Goal: Transaction & Acquisition: Purchase product/service

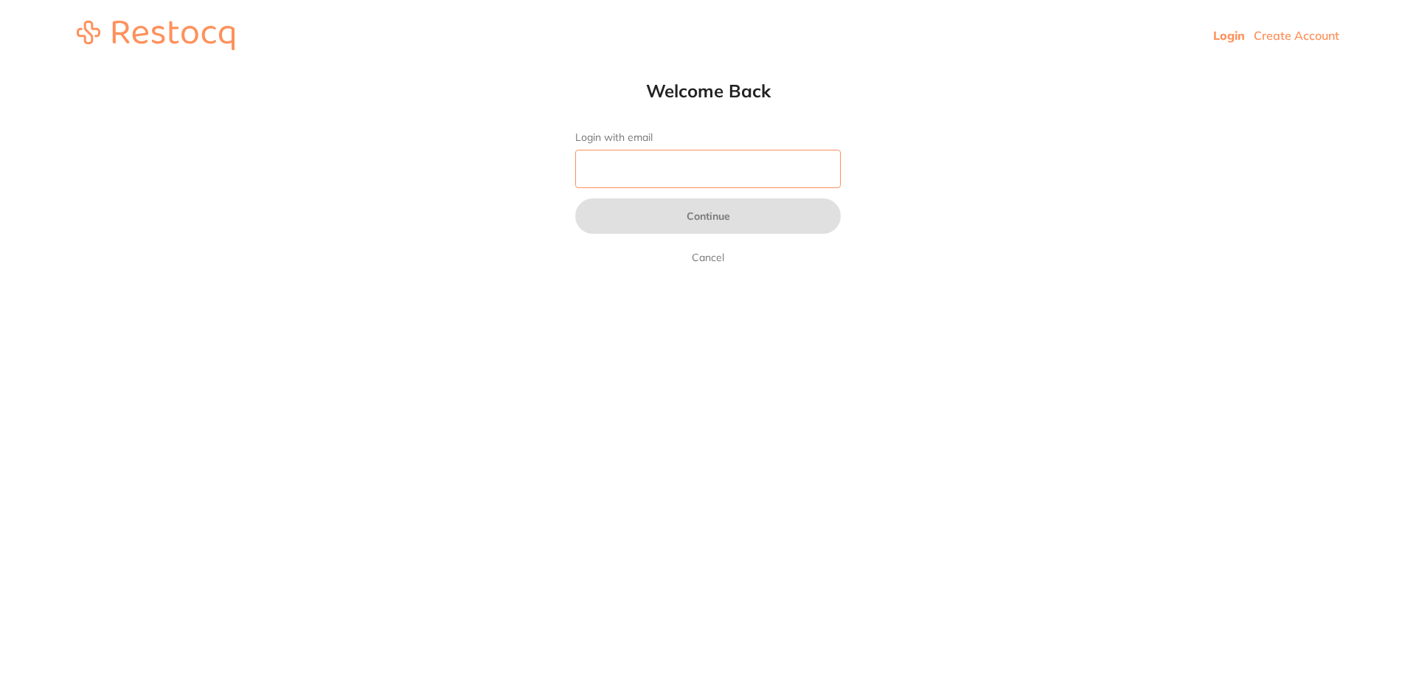
click at [613, 184] on input "Login with email" at bounding box center [707, 169] width 265 height 38
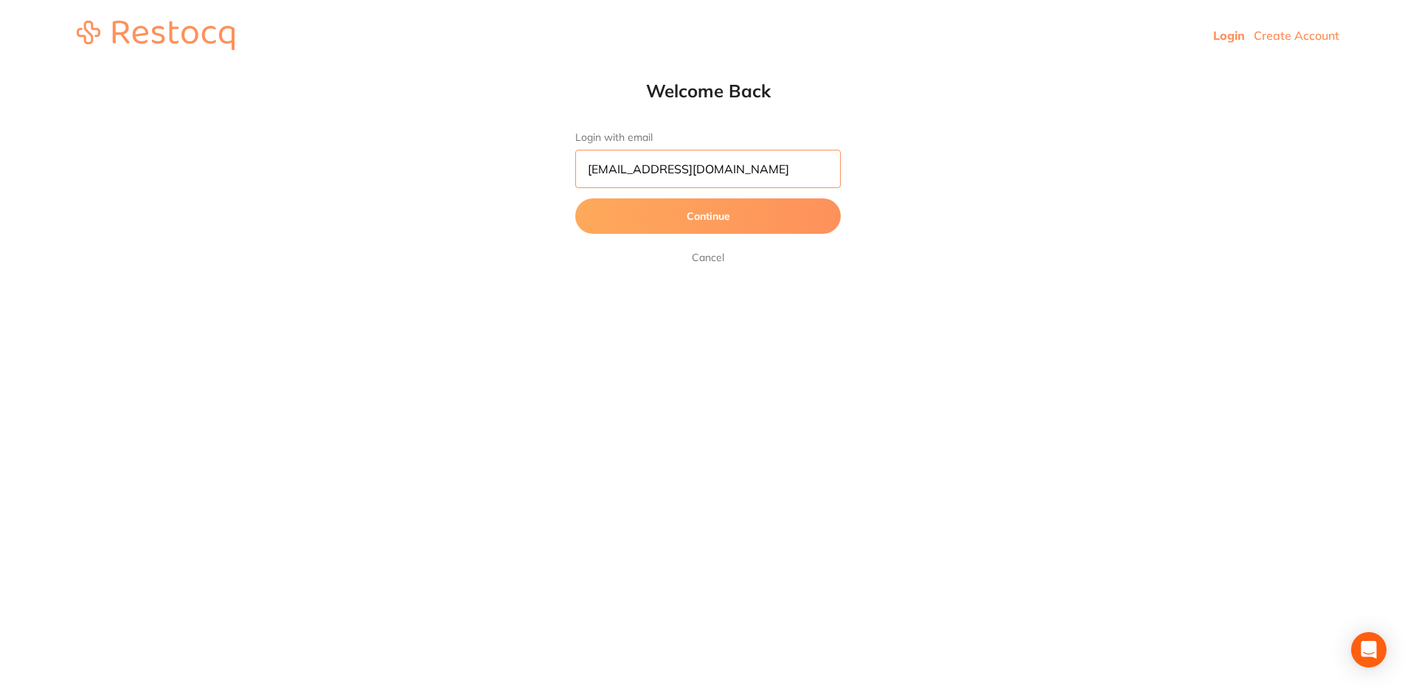
type input "[EMAIL_ADDRESS][DOMAIN_NAME]"
click at [673, 205] on button "Continue" at bounding box center [707, 215] width 265 height 35
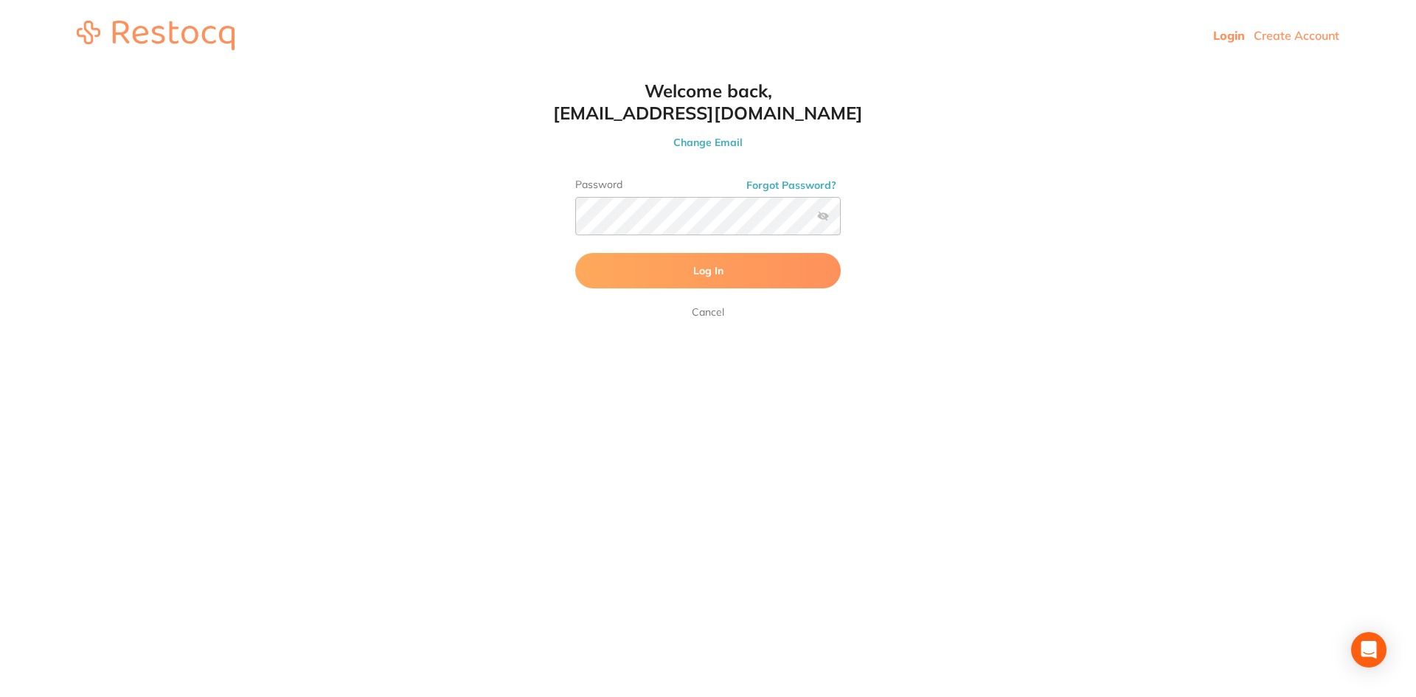
click at [694, 280] on button "Log In" at bounding box center [707, 270] width 265 height 35
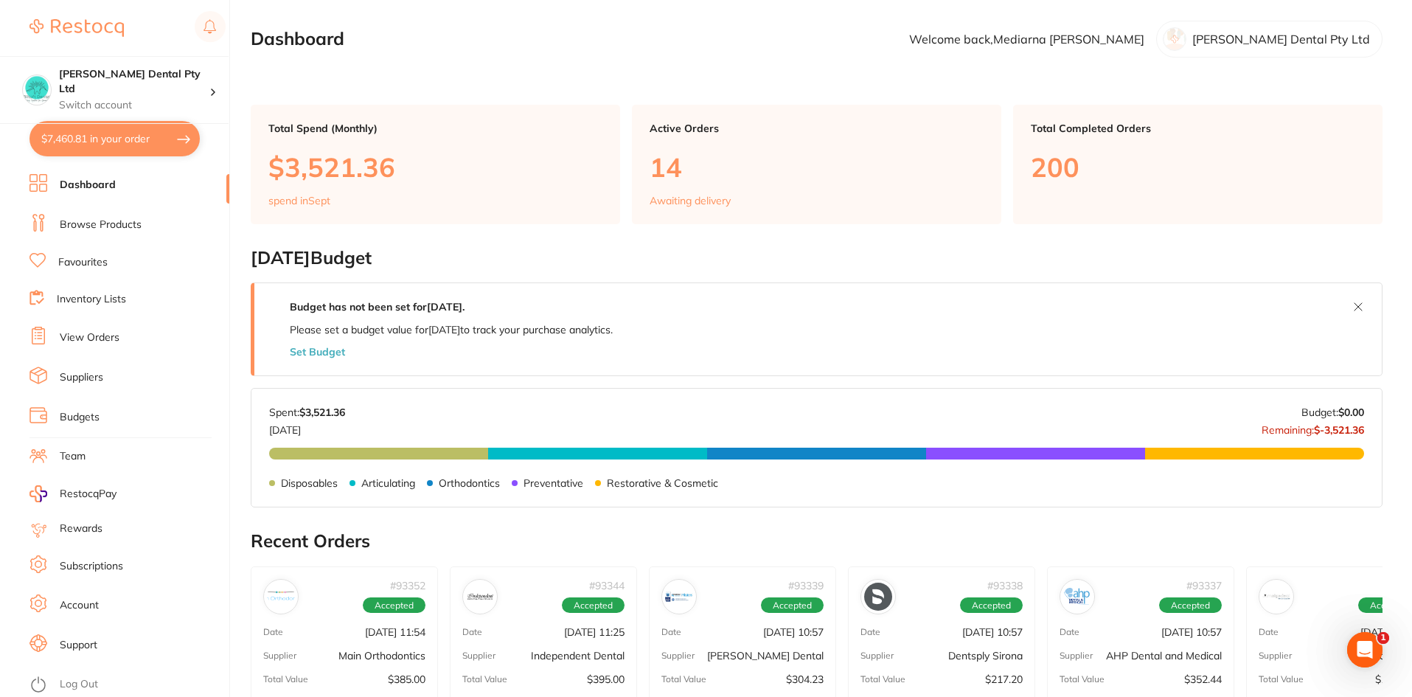
click at [85, 143] on button "$7,460.81 in your order" at bounding box center [114, 138] width 170 height 35
checkbox input "true"
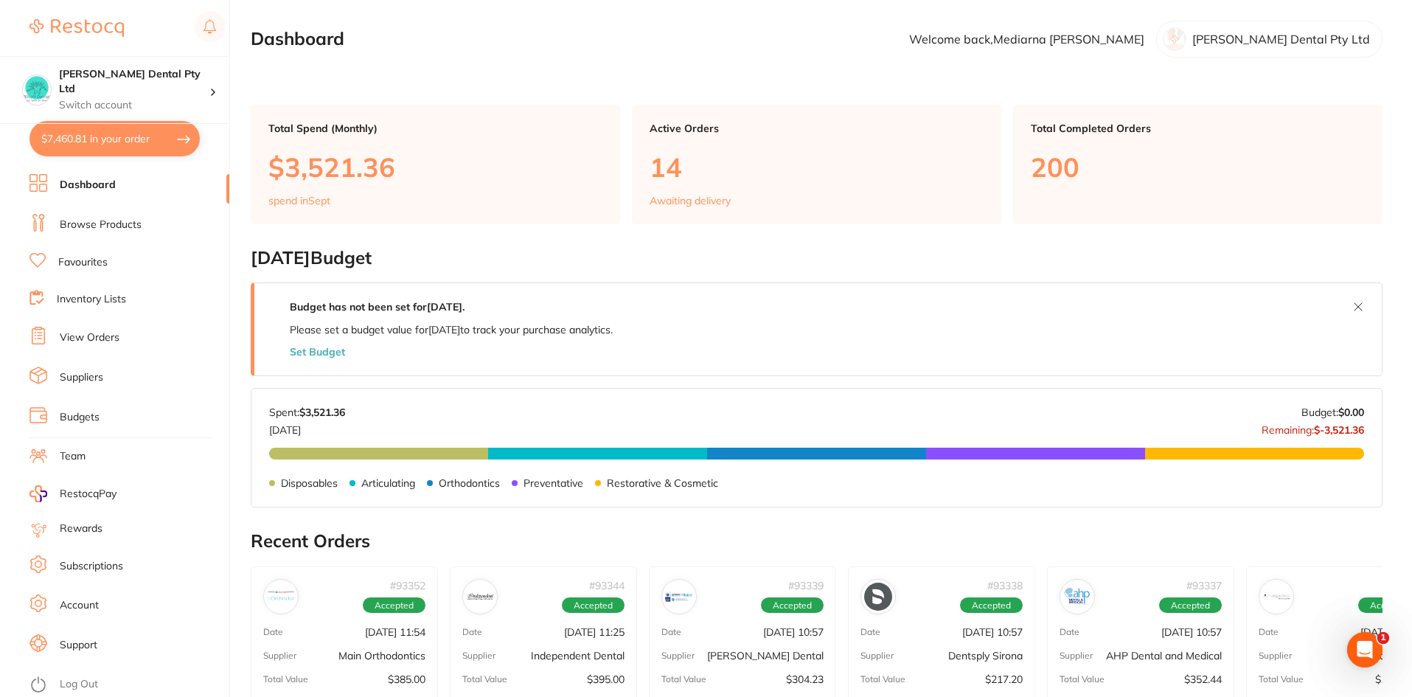
checkbox input "true"
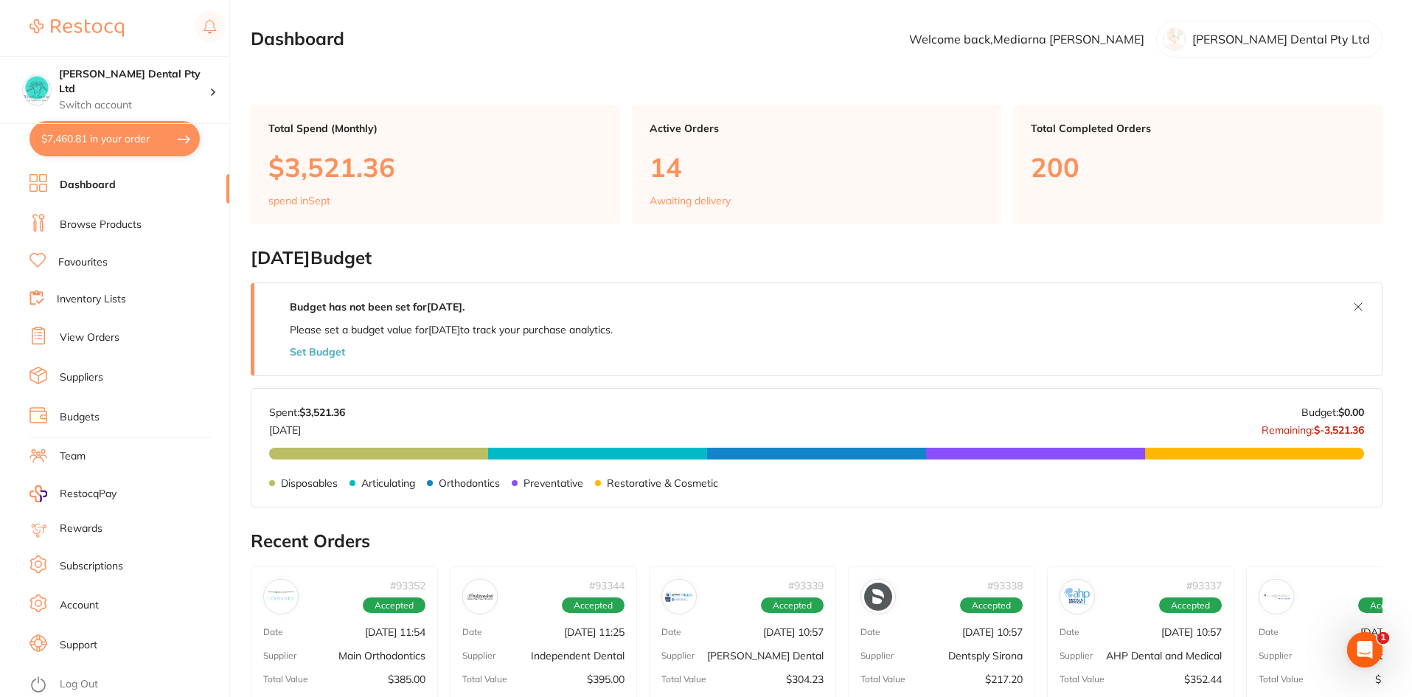
checkbox input "true"
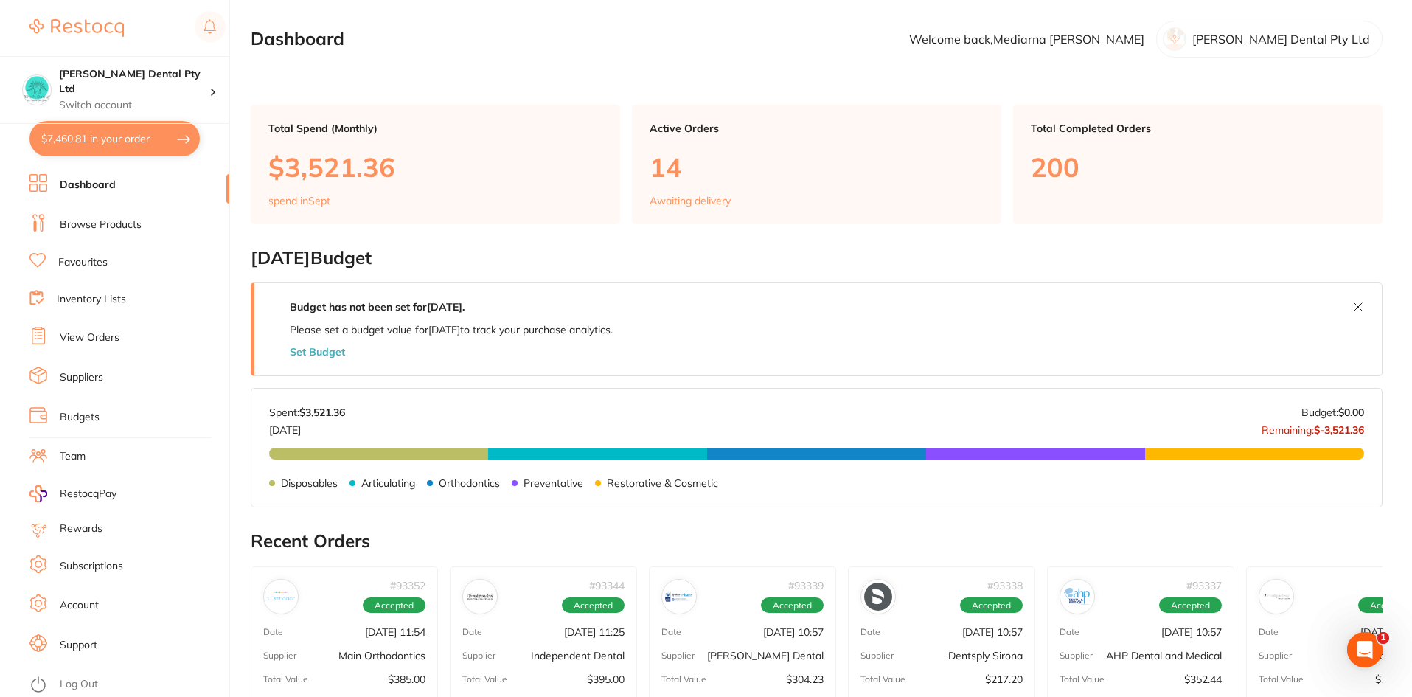
checkbox input "true"
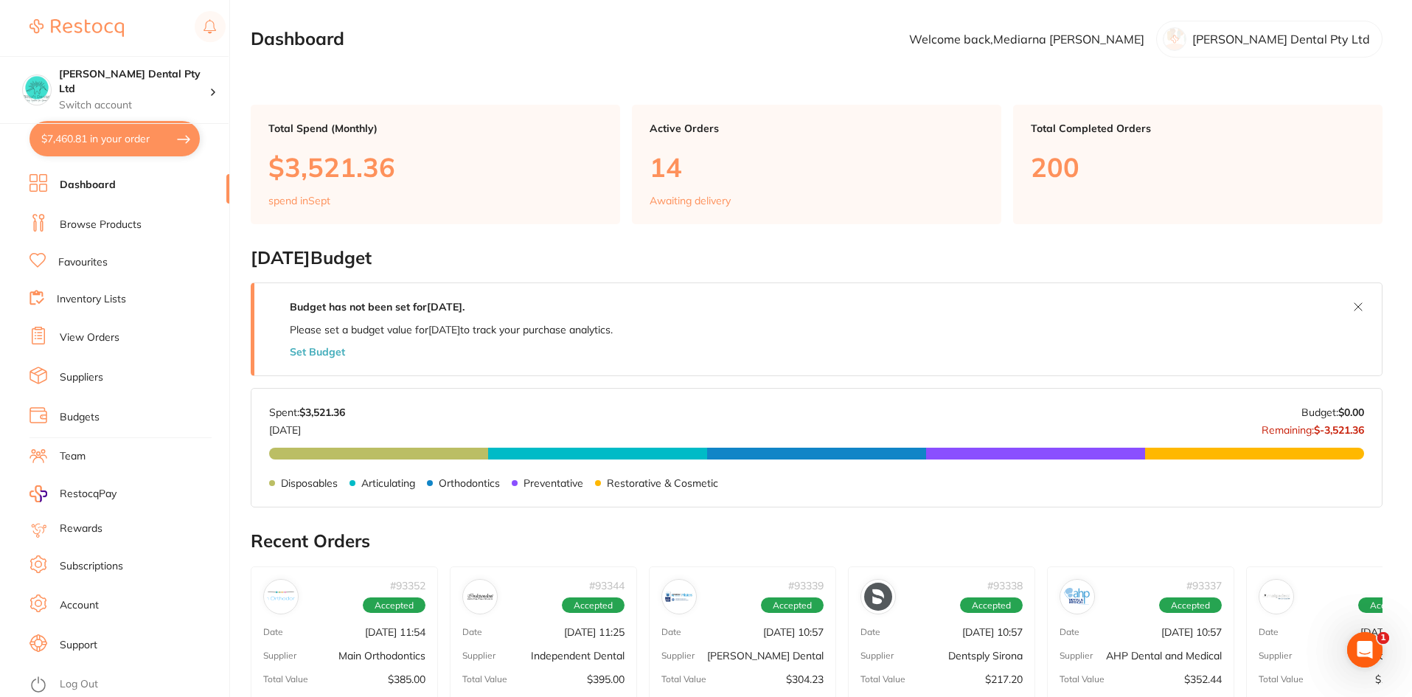
checkbox input "true"
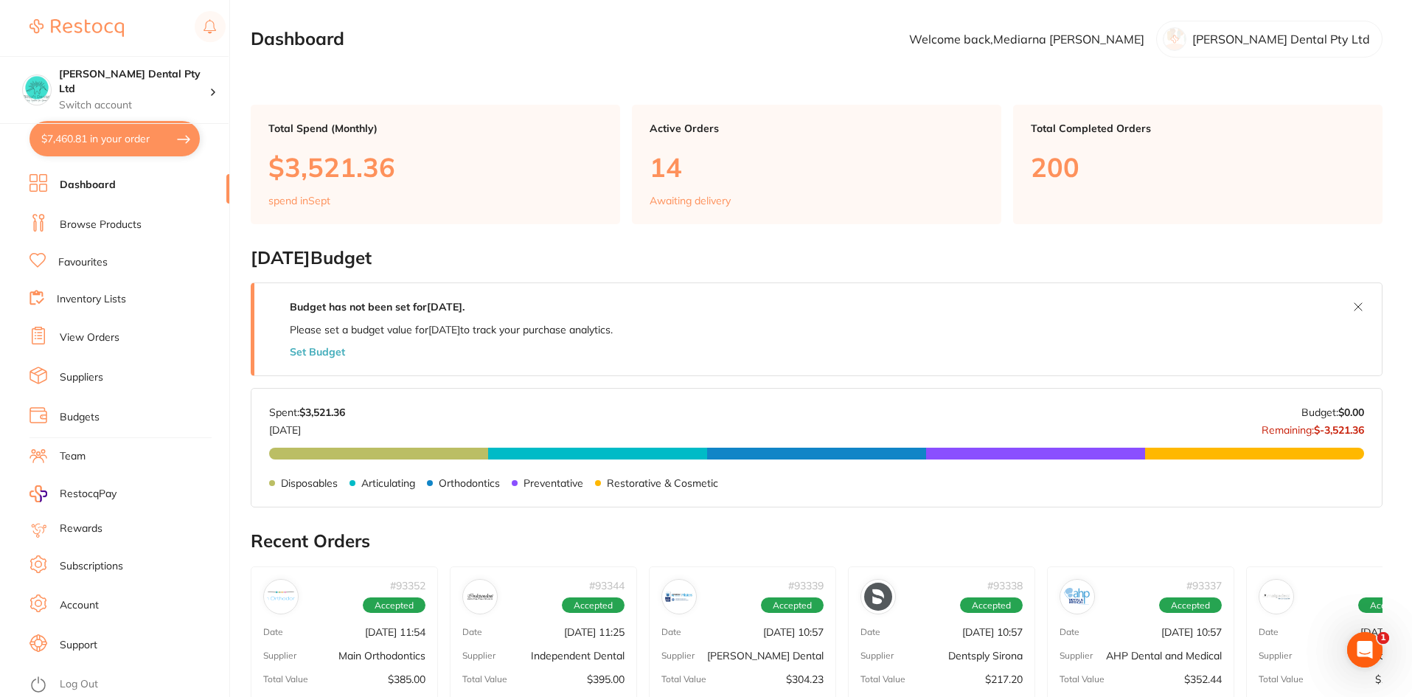
checkbox input "true"
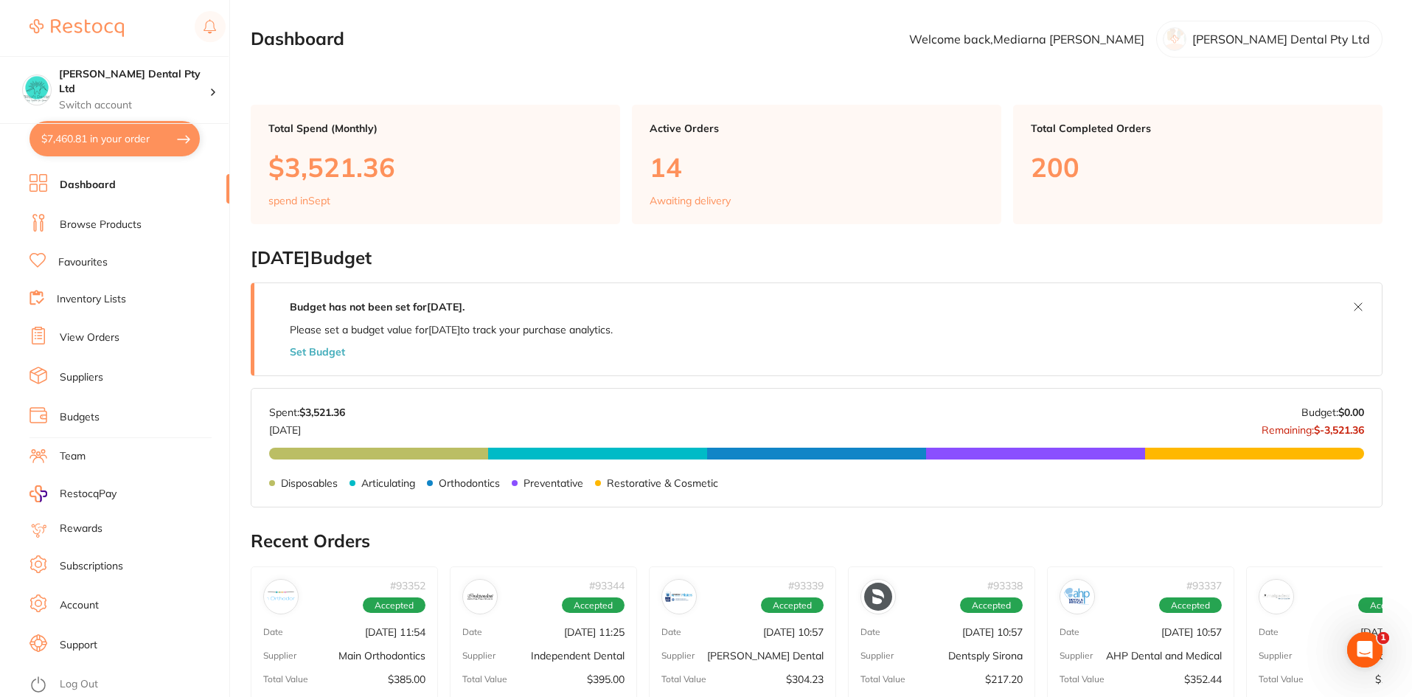
checkbox input "true"
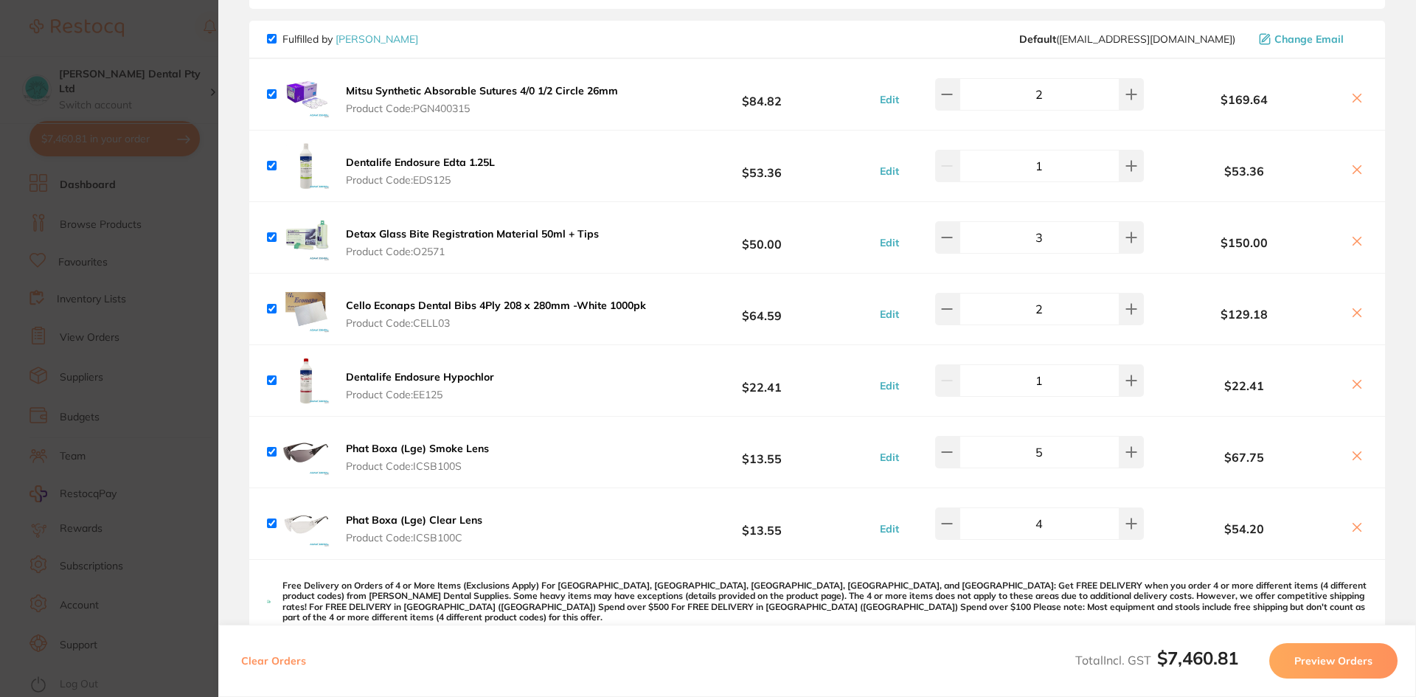
scroll to position [147, 0]
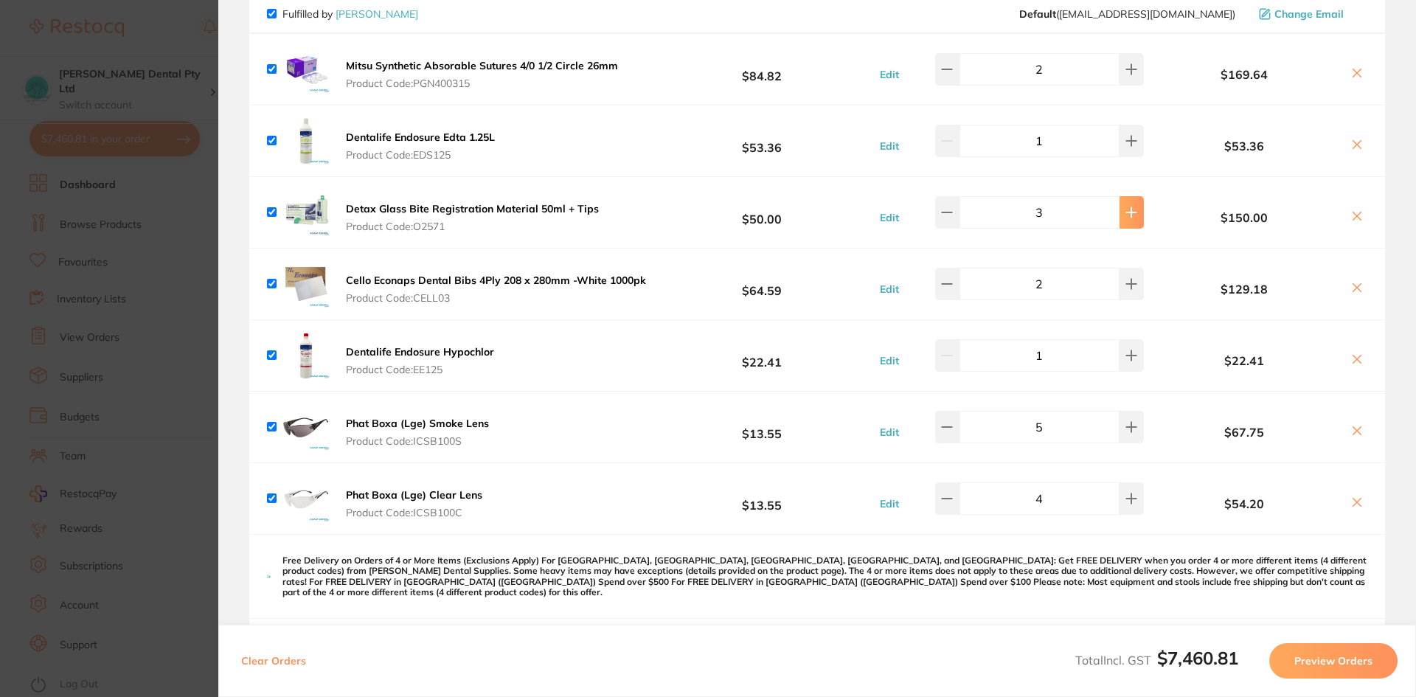
click at [1119, 218] on button at bounding box center [1131, 212] width 24 height 32
type input "4"
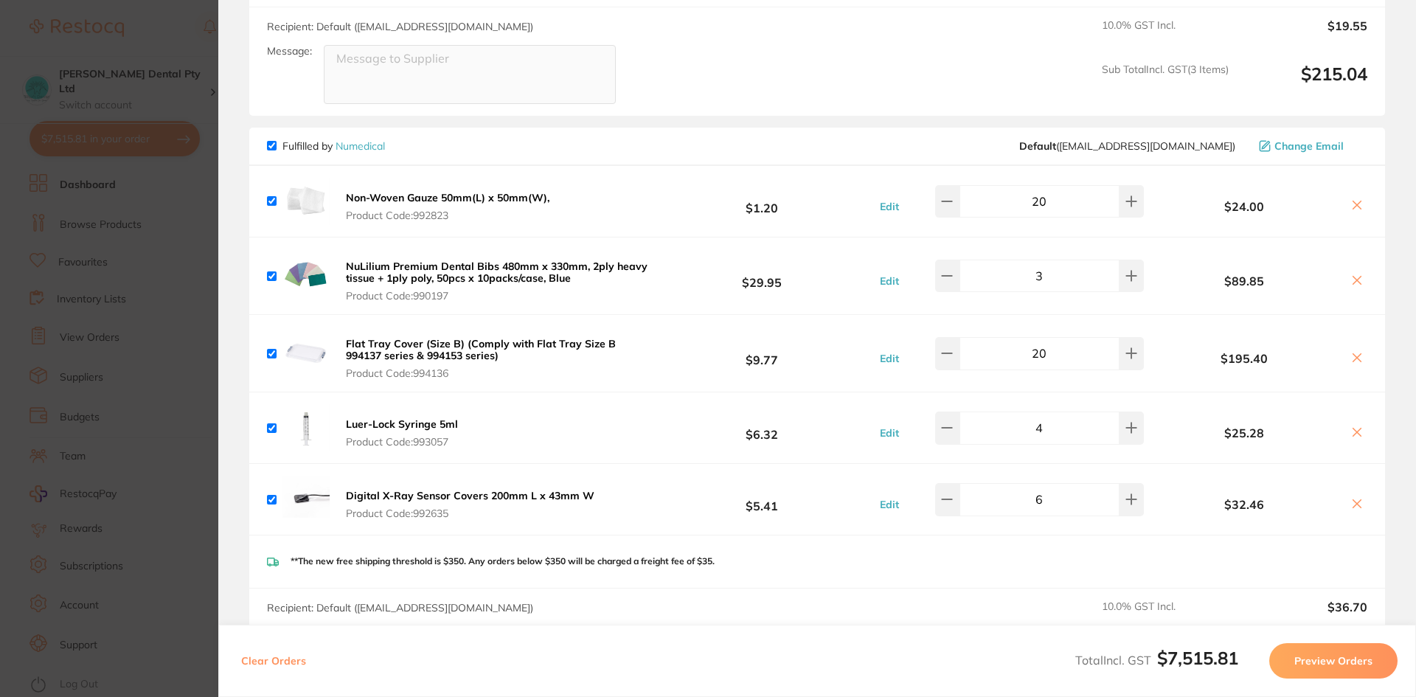
scroll to position [1327, 0]
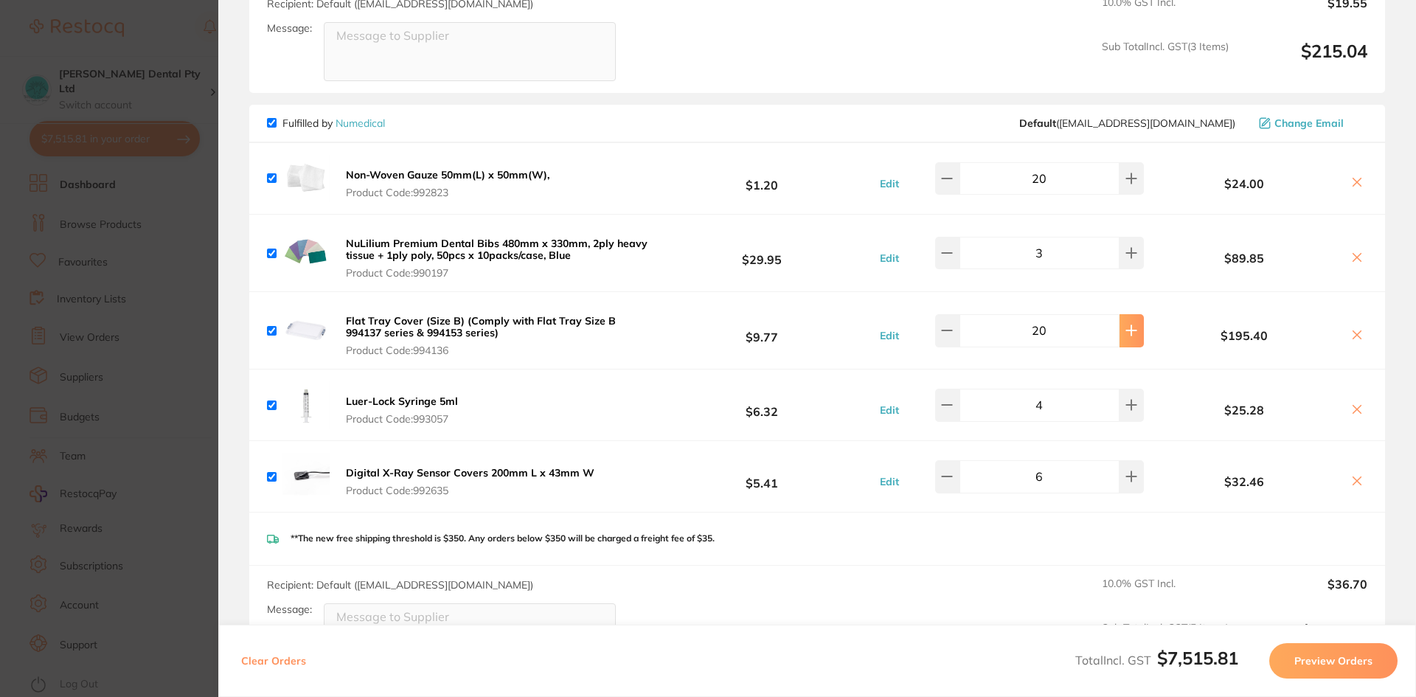
click at [1130, 327] on button at bounding box center [1131, 330] width 24 height 32
type input "22"
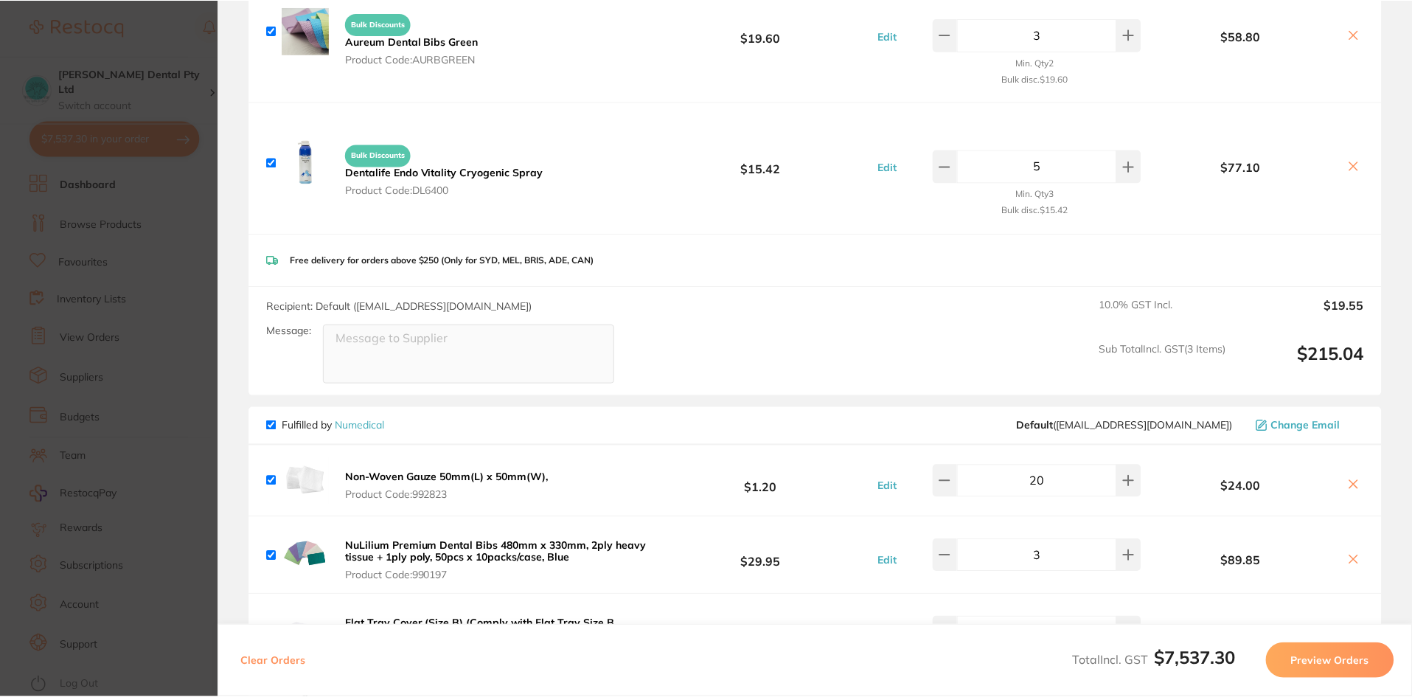
scroll to position [582, 0]
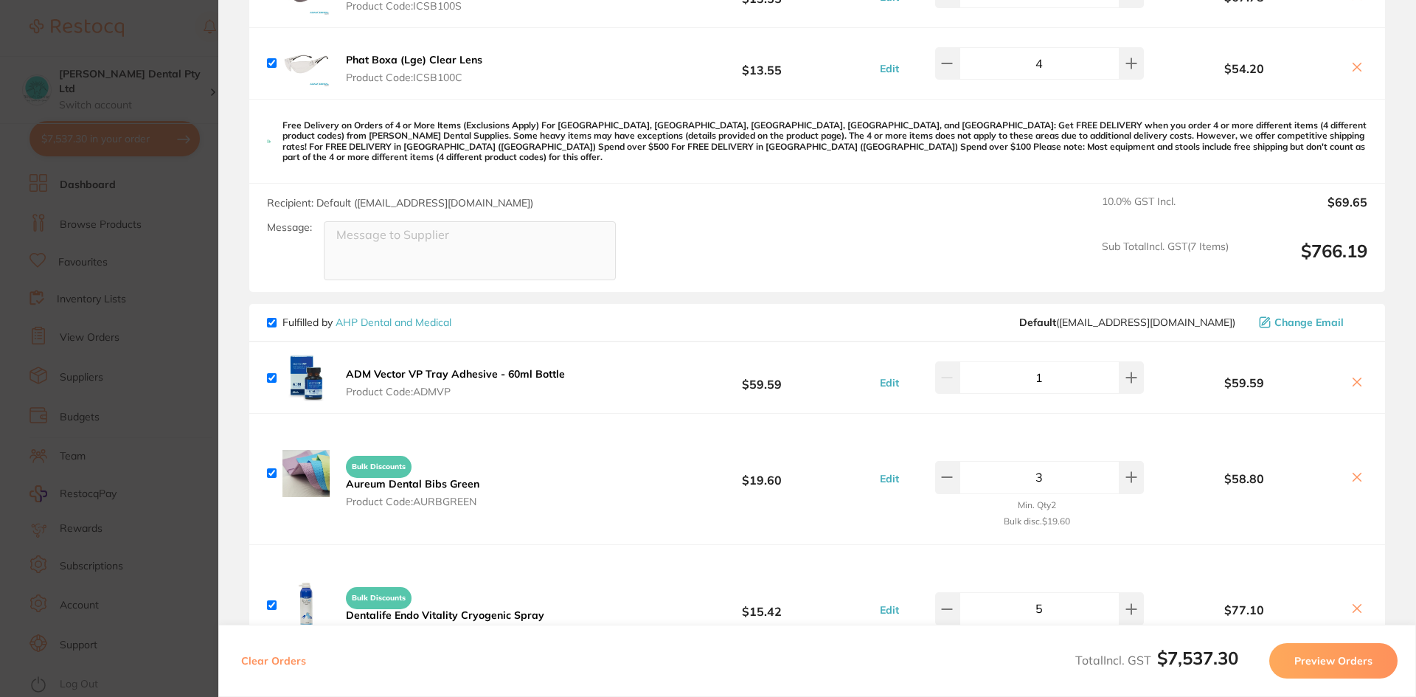
click at [173, 280] on section "Update RRP Set your pre negotiated price for this item. Item Agreed RRP (excl. …" at bounding box center [708, 348] width 1416 height 697
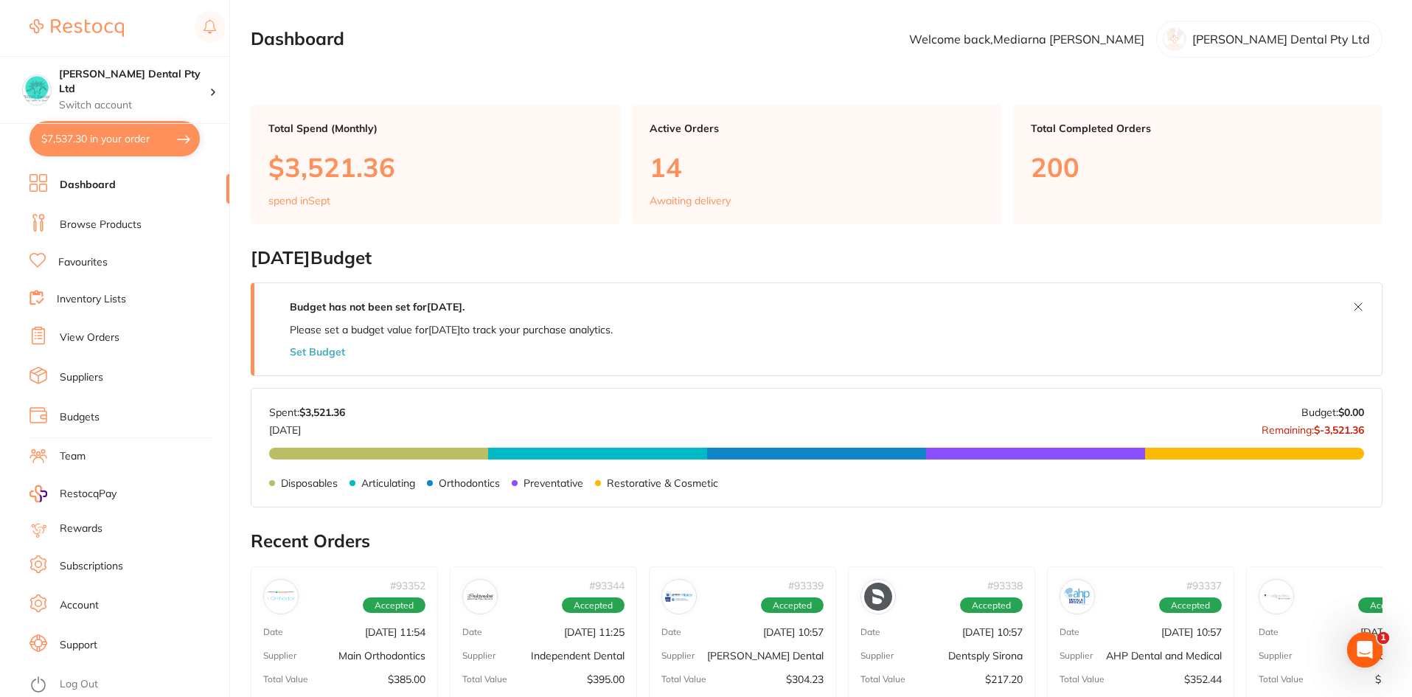
click at [93, 218] on link "Browse Products" at bounding box center [101, 225] width 82 height 15
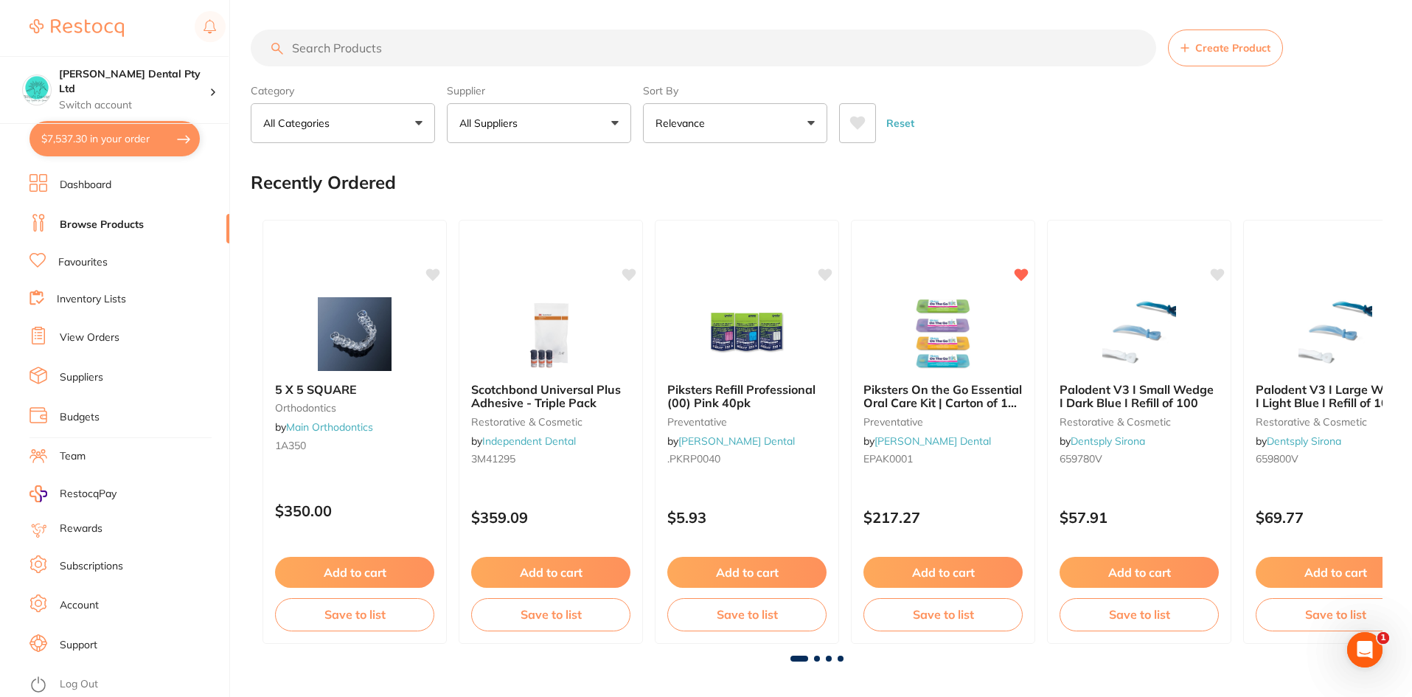
click at [329, 55] on input "search" at bounding box center [703, 47] width 905 height 37
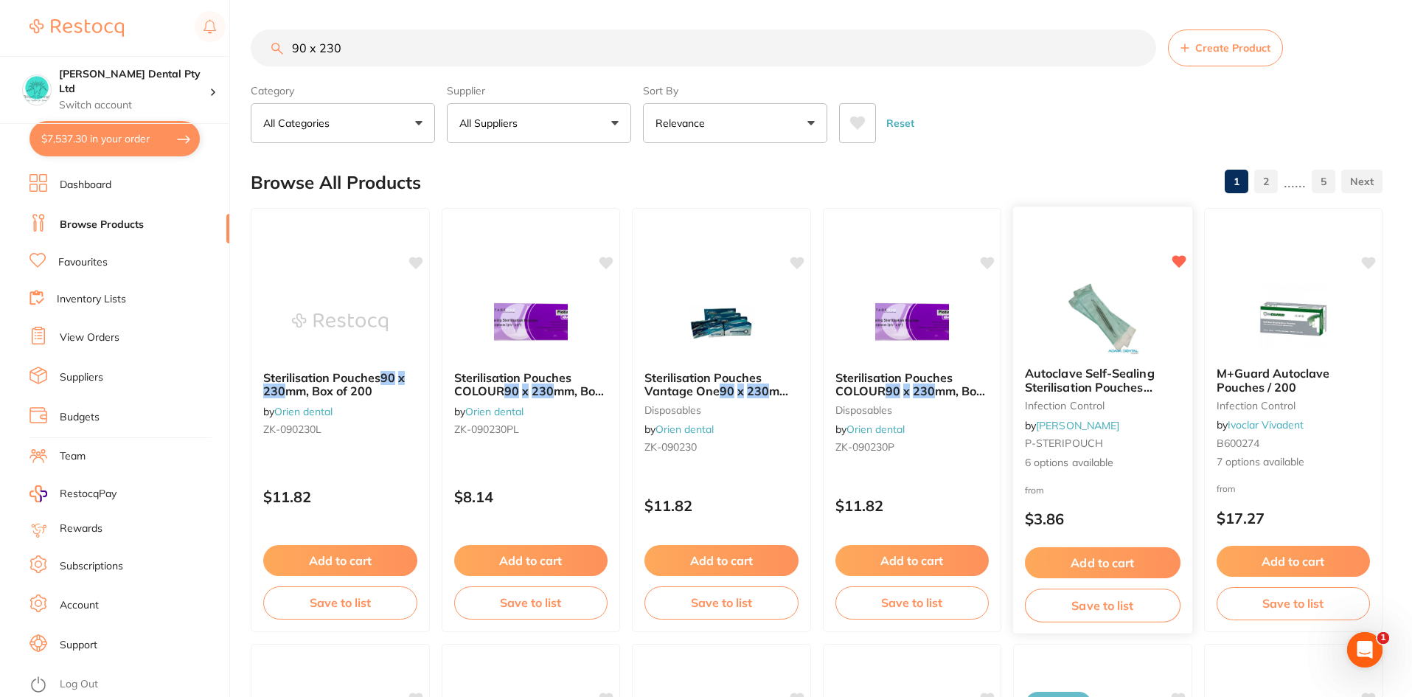
type input "90 x 230"
click at [1061, 342] on img at bounding box center [1102, 317] width 97 height 74
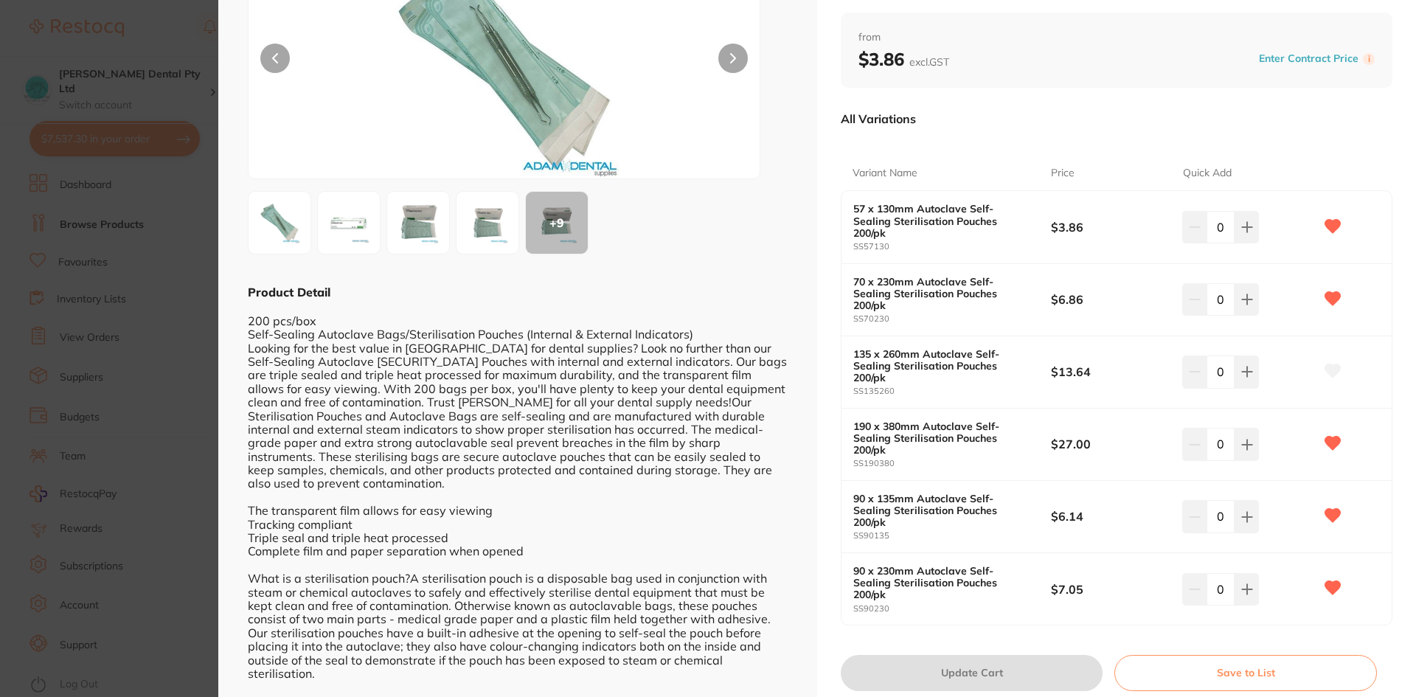
scroll to position [148, 0]
click at [1248, 571] on button at bounding box center [1246, 587] width 24 height 32
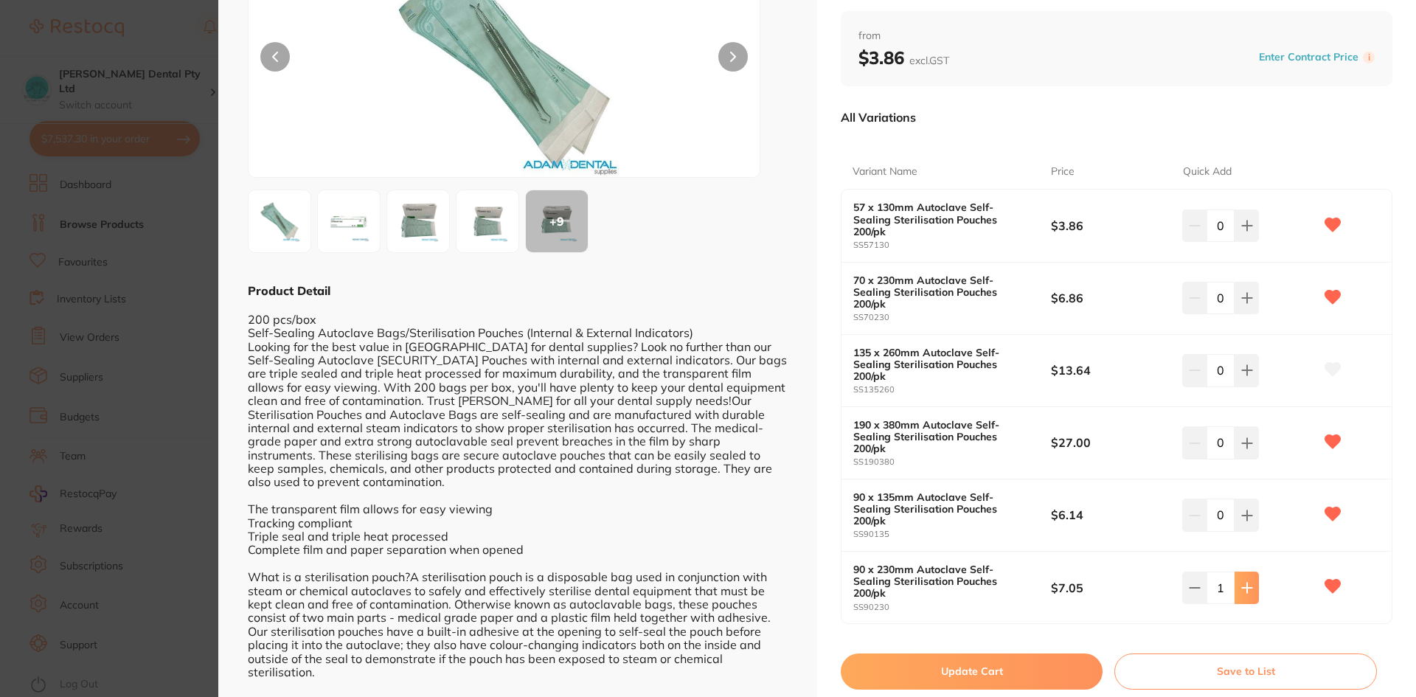
click at [1249, 571] on button at bounding box center [1246, 587] width 24 height 32
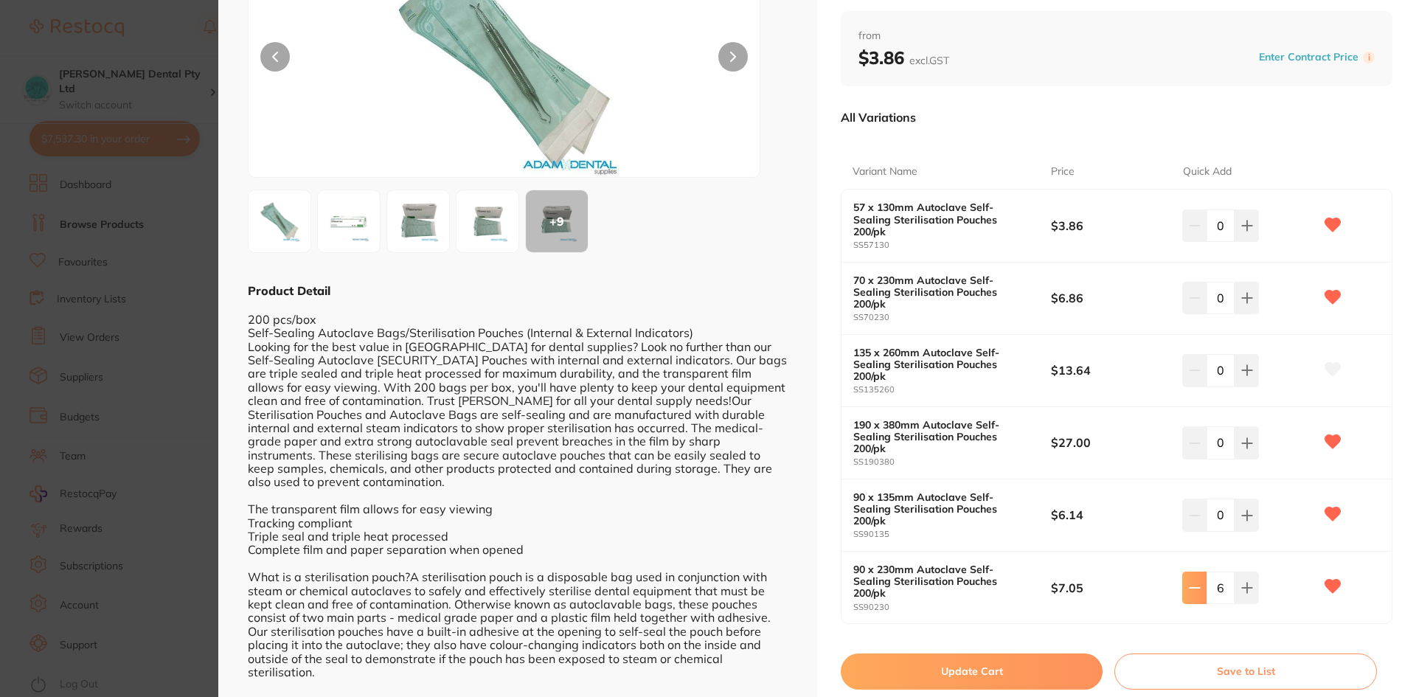
drag, startPoint x: 1225, startPoint y: 545, endPoint x: 1183, endPoint y: 550, distance: 43.1
click at [1183, 571] on div "6" at bounding box center [1220, 587] width 77 height 32
click at [1245, 582] on icon at bounding box center [1247, 588] width 12 height 12
click at [1191, 582] on icon at bounding box center [1195, 588] width 12 height 12
type input "40"
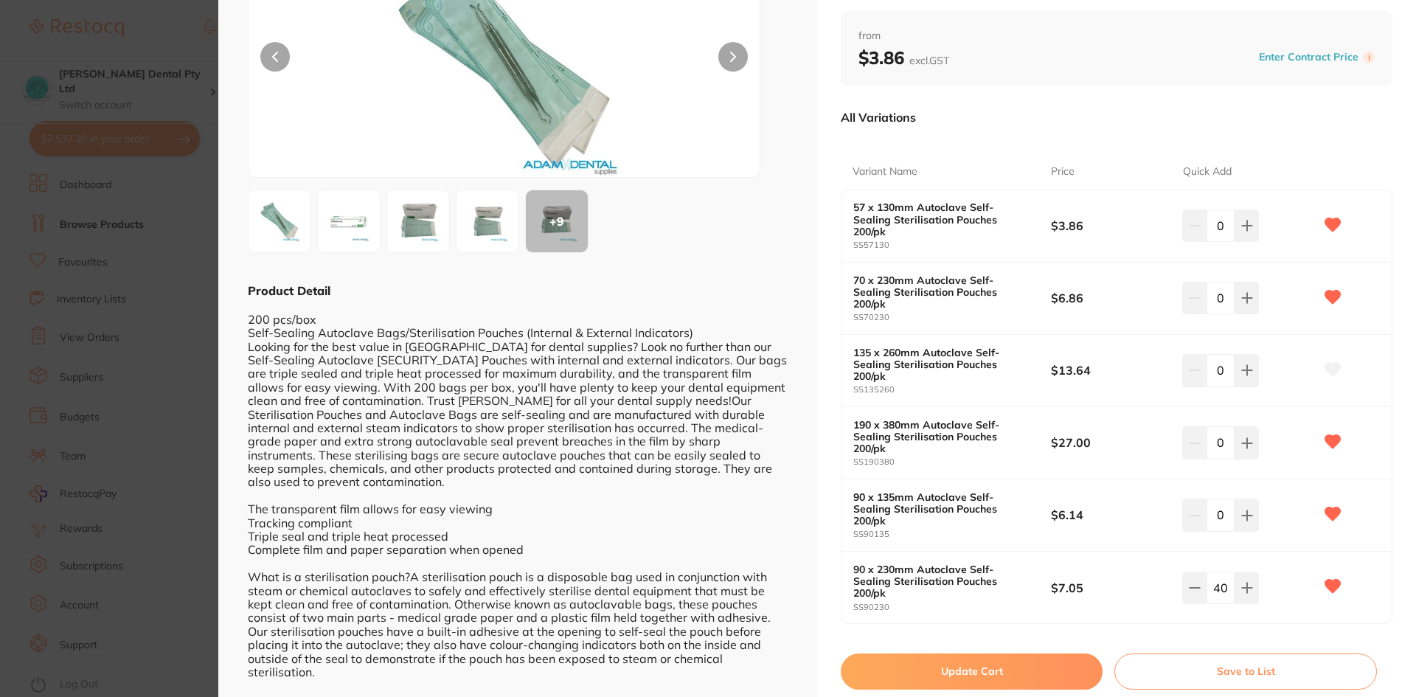
click at [1027, 653] on button "Update Cart" at bounding box center [972, 670] width 262 height 35
checkbox input "false"
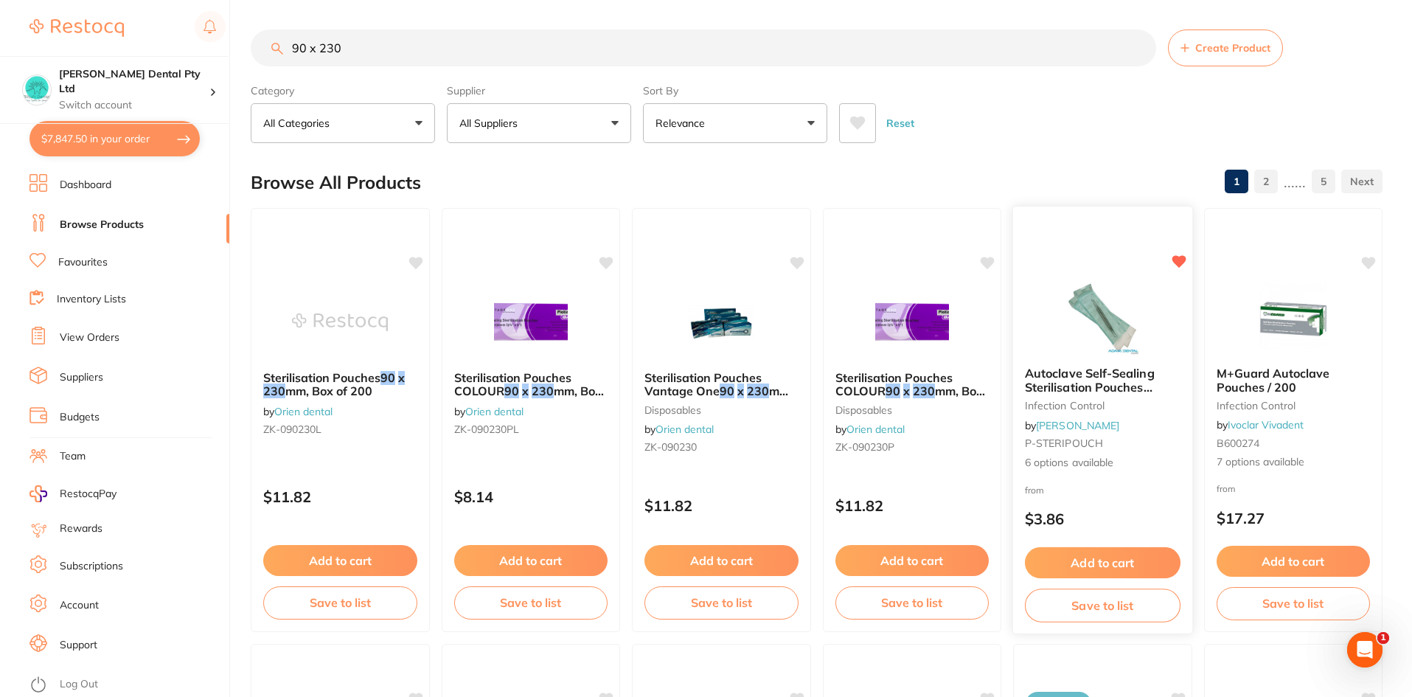
click at [1068, 368] on span "Autoclave Self-Sealing Sterilisation Pouches 200/pk" at bounding box center [1090, 387] width 130 height 42
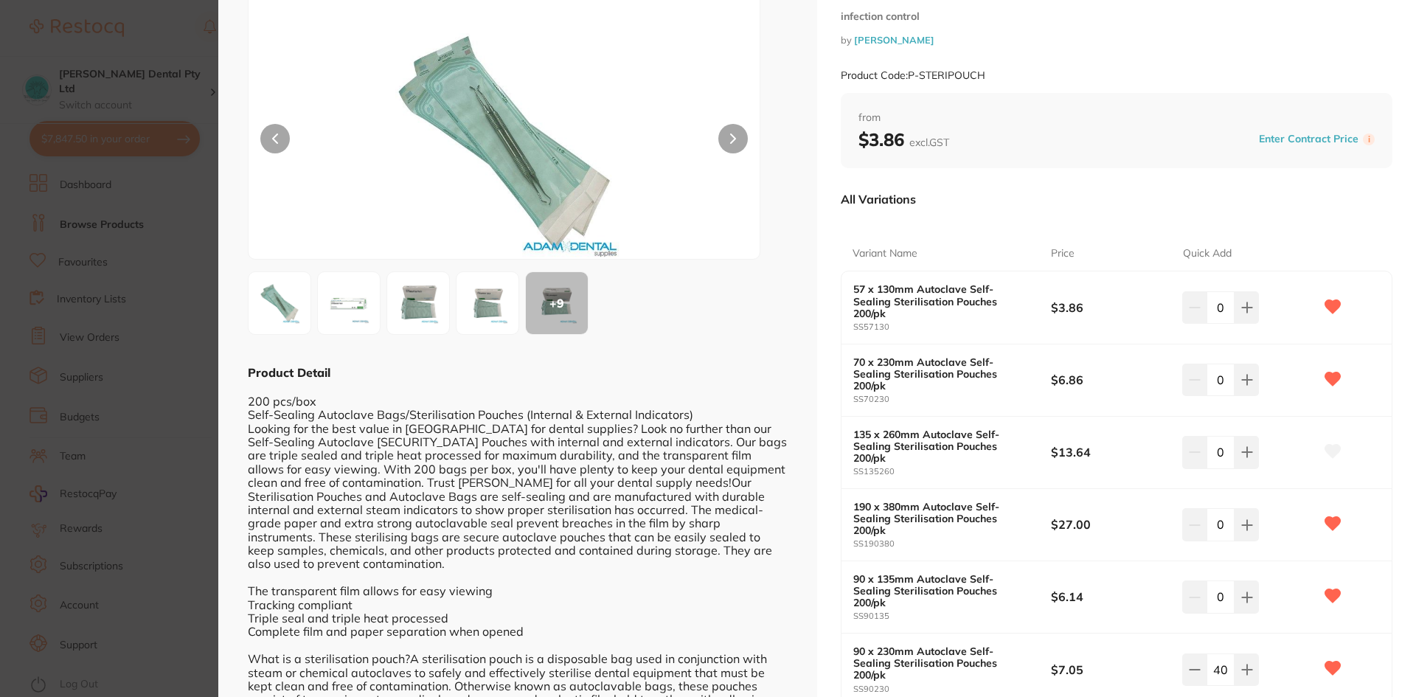
scroll to position [148, 0]
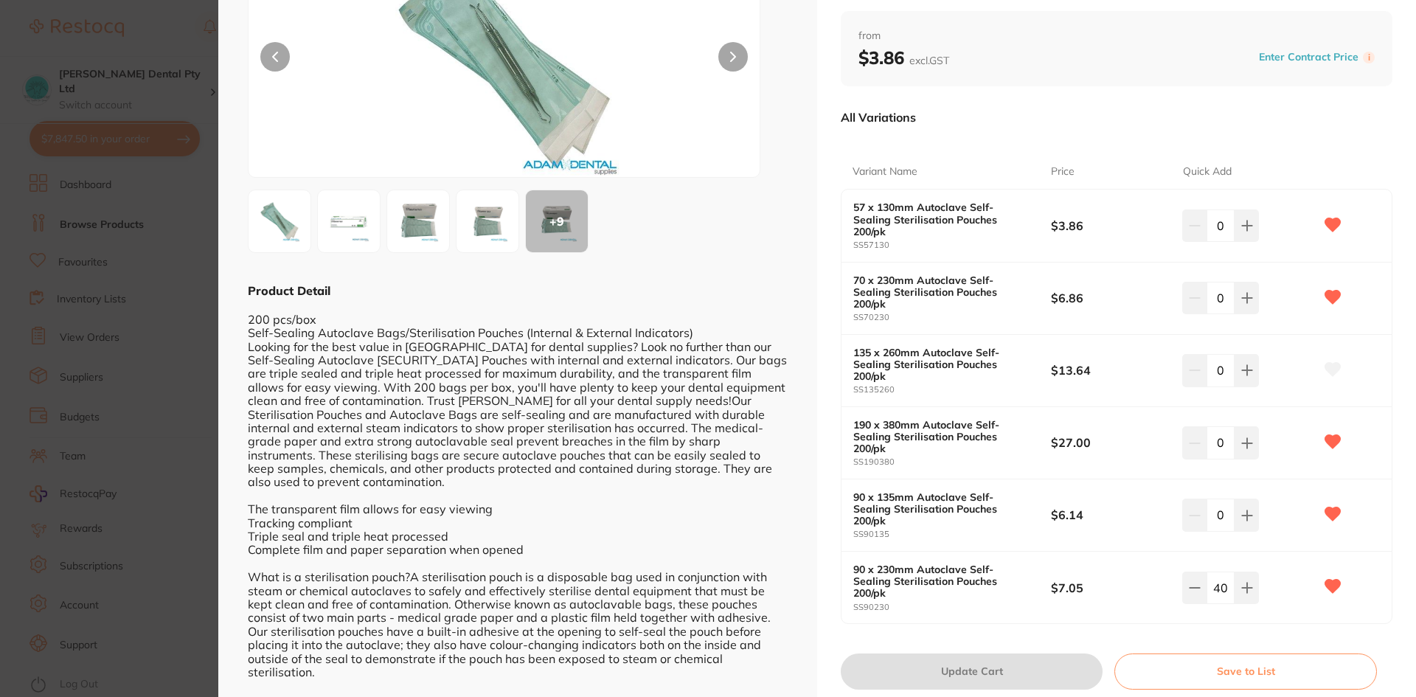
drag, startPoint x: 1222, startPoint y: 280, endPoint x: 1204, endPoint y: 278, distance: 18.6
click at [1206, 282] on input "0" at bounding box center [1220, 298] width 28 height 32
type input "20"
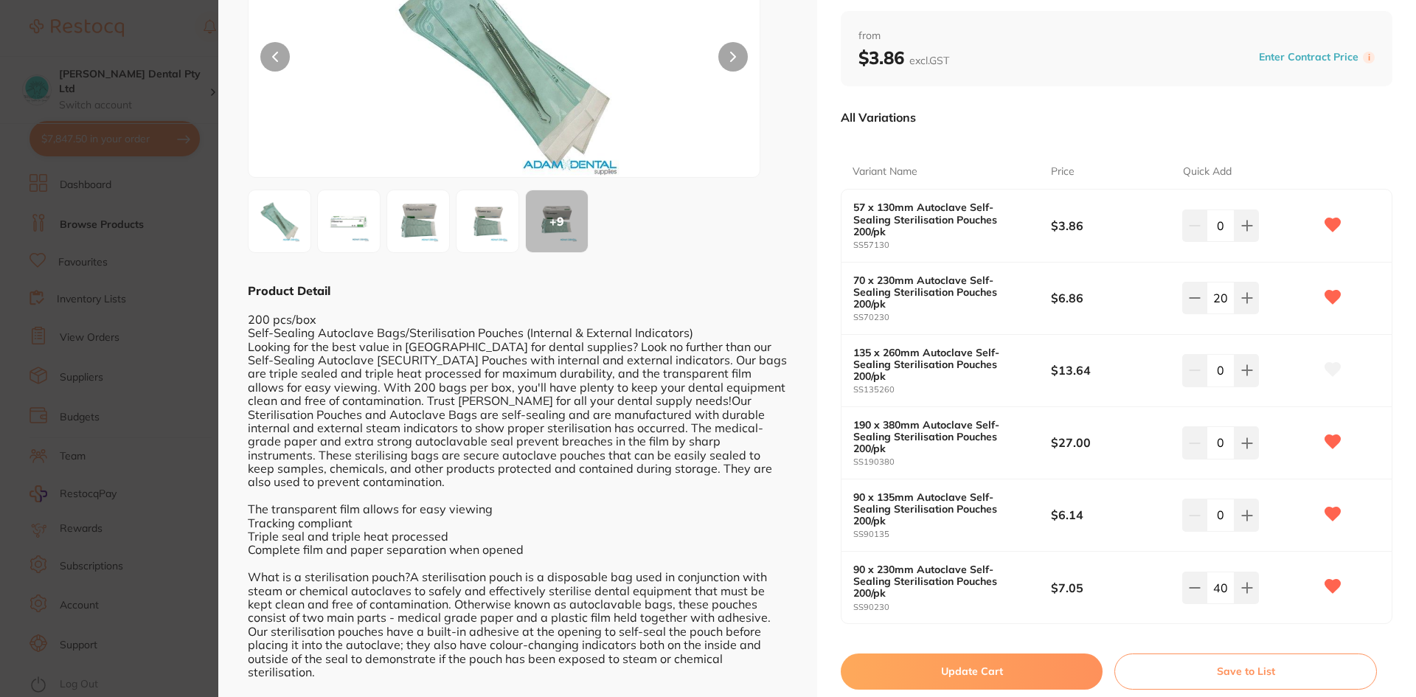
click at [947, 653] on button "Update Cart" at bounding box center [972, 670] width 262 height 35
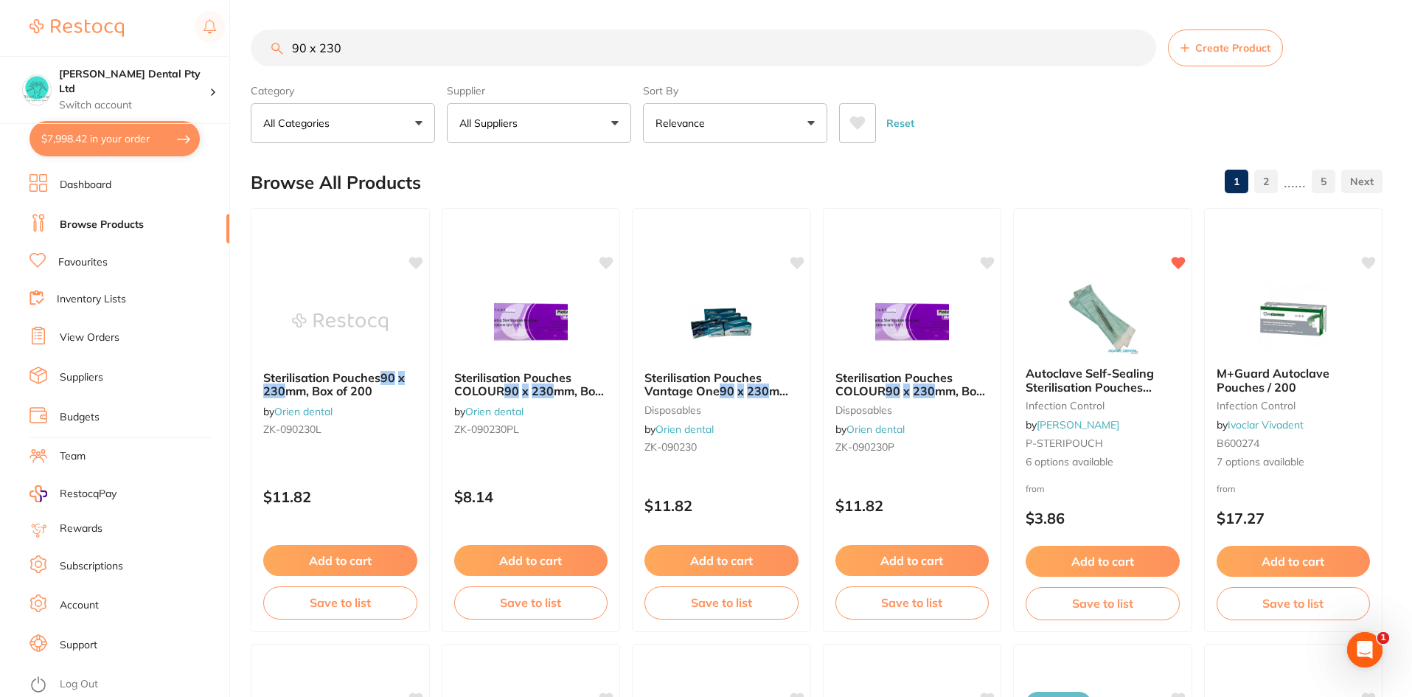
click at [91, 127] on button "$7,998.42 in your order" at bounding box center [114, 138] width 170 height 35
checkbox input "true"
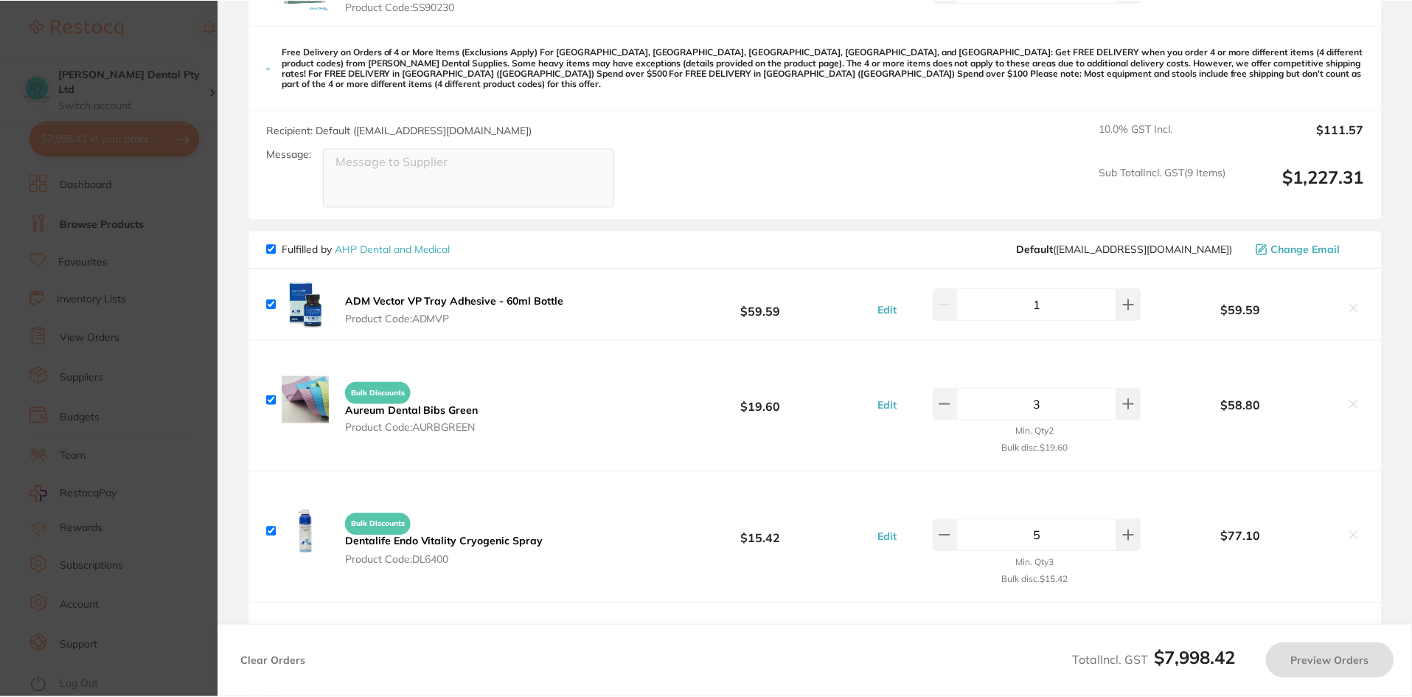
scroll to position [509, 0]
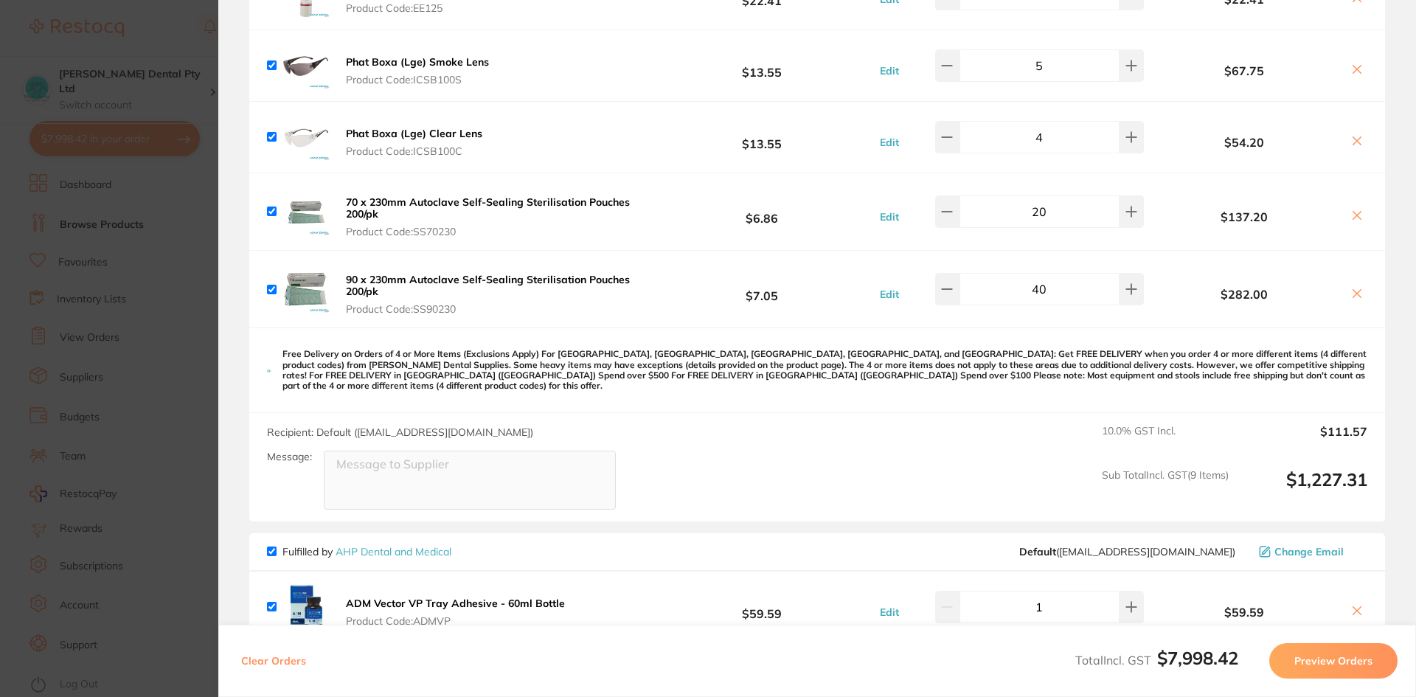
click at [156, 608] on section "Update RRP Set your pre negotiated price for this item. Item Agreed RRP (excl. …" at bounding box center [708, 348] width 1416 height 697
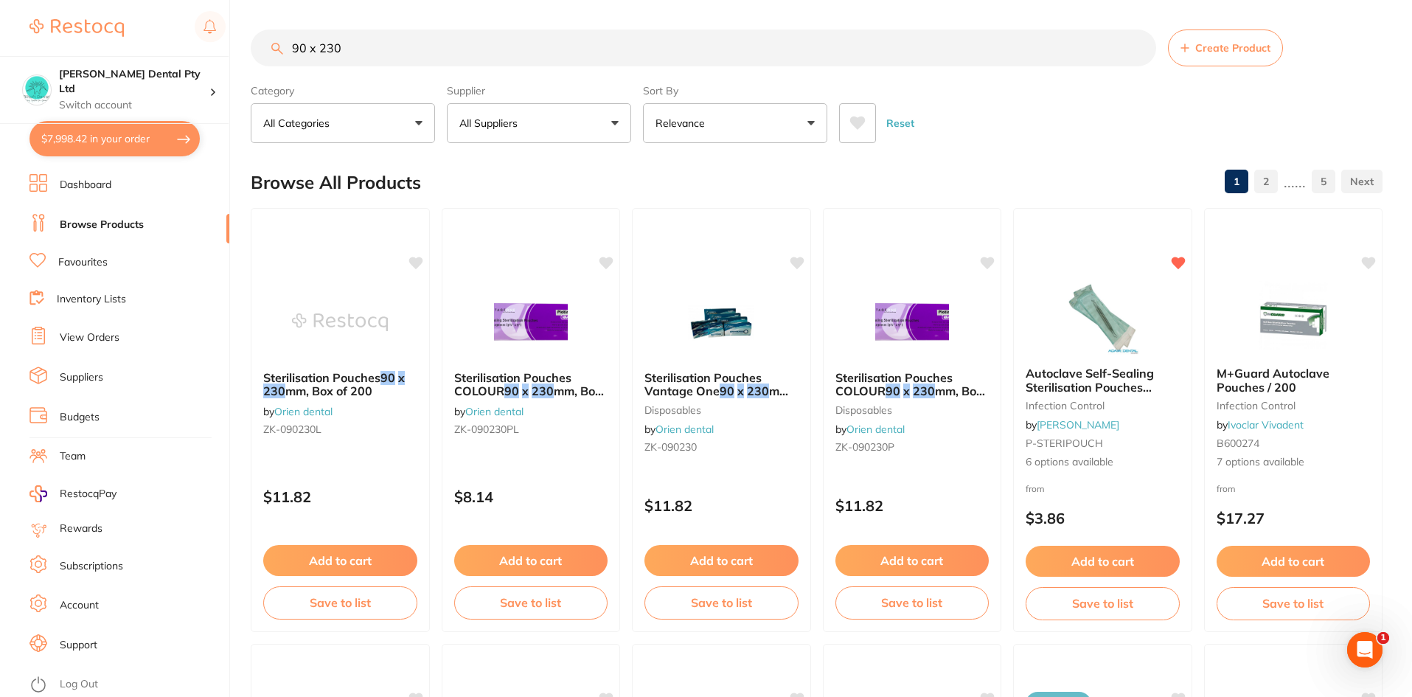
drag, startPoint x: 362, startPoint y: 37, endPoint x: 174, endPoint y: 52, distance: 188.6
click at [174, 52] on div "$7,998.42 [PERSON_NAME] Dental Pty Ltd Switch account [PERSON_NAME] Dental Pty …" at bounding box center [706, 348] width 1412 height 697
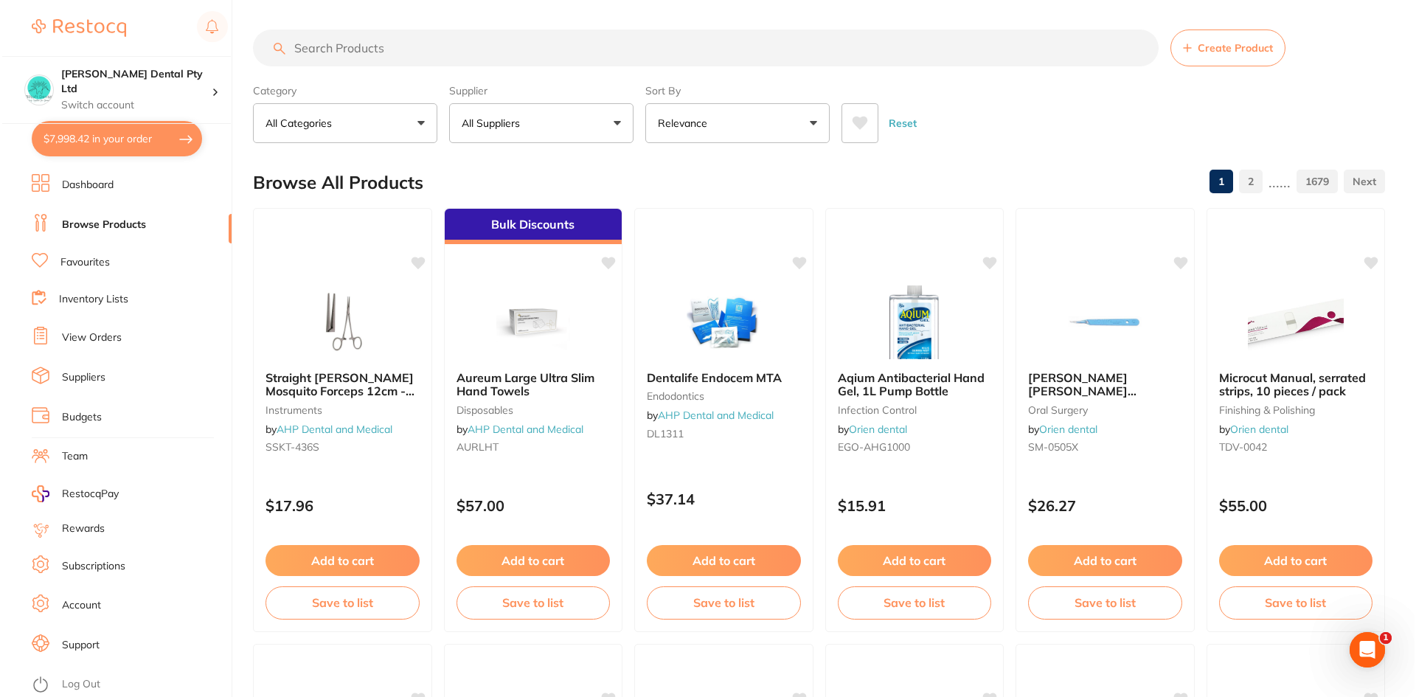
scroll to position [0, 0]
click at [133, 145] on button "$7,998.42 in your order" at bounding box center [114, 138] width 170 height 35
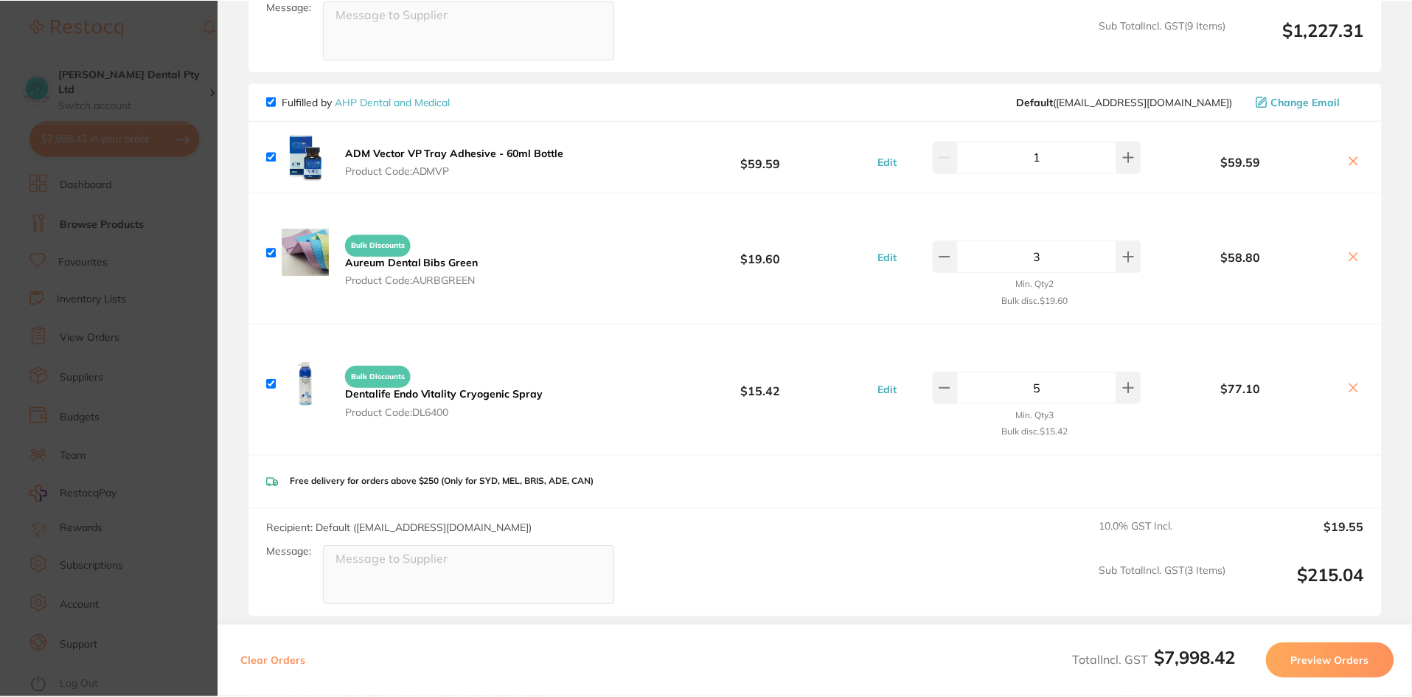
scroll to position [516, 0]
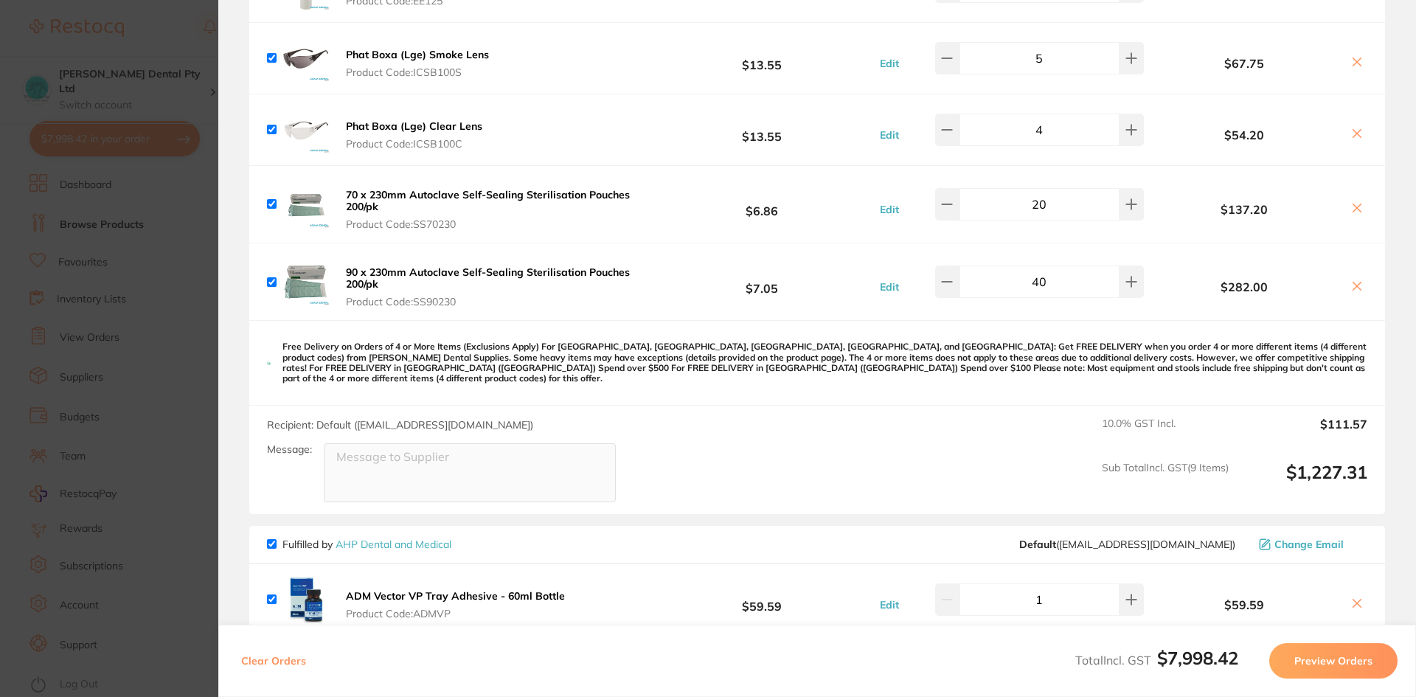
drag, startPoint x: 128, startPoint y: 411, endPoint x: 375, endPoint y: 271, distance: 284.3
click at [129, 411] on section "Update RRP Set your pre negotiated price for this item. Item Agreed RRP (excl. …" at bounding box center [708, 348] width 1416 height 697
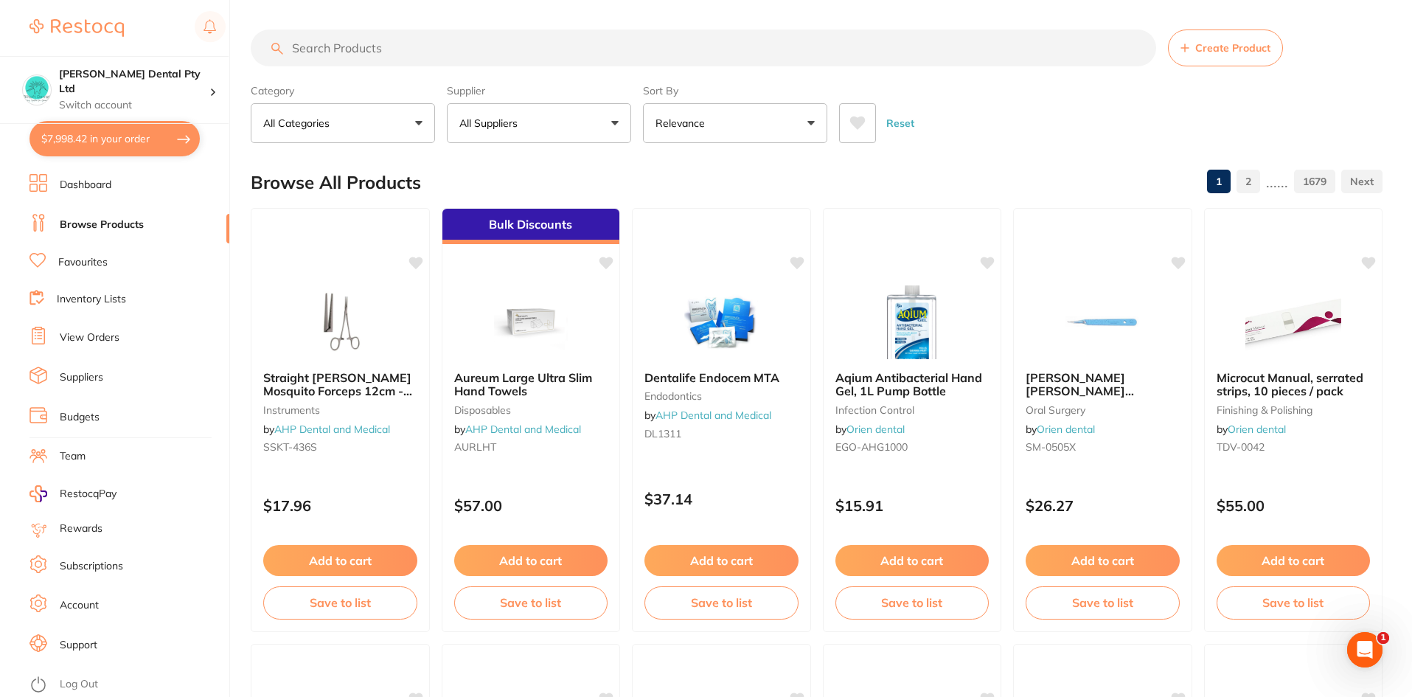
click at [470, 124] on p "All Suppliers" at bounding box center [491, 123] width 64 height 15
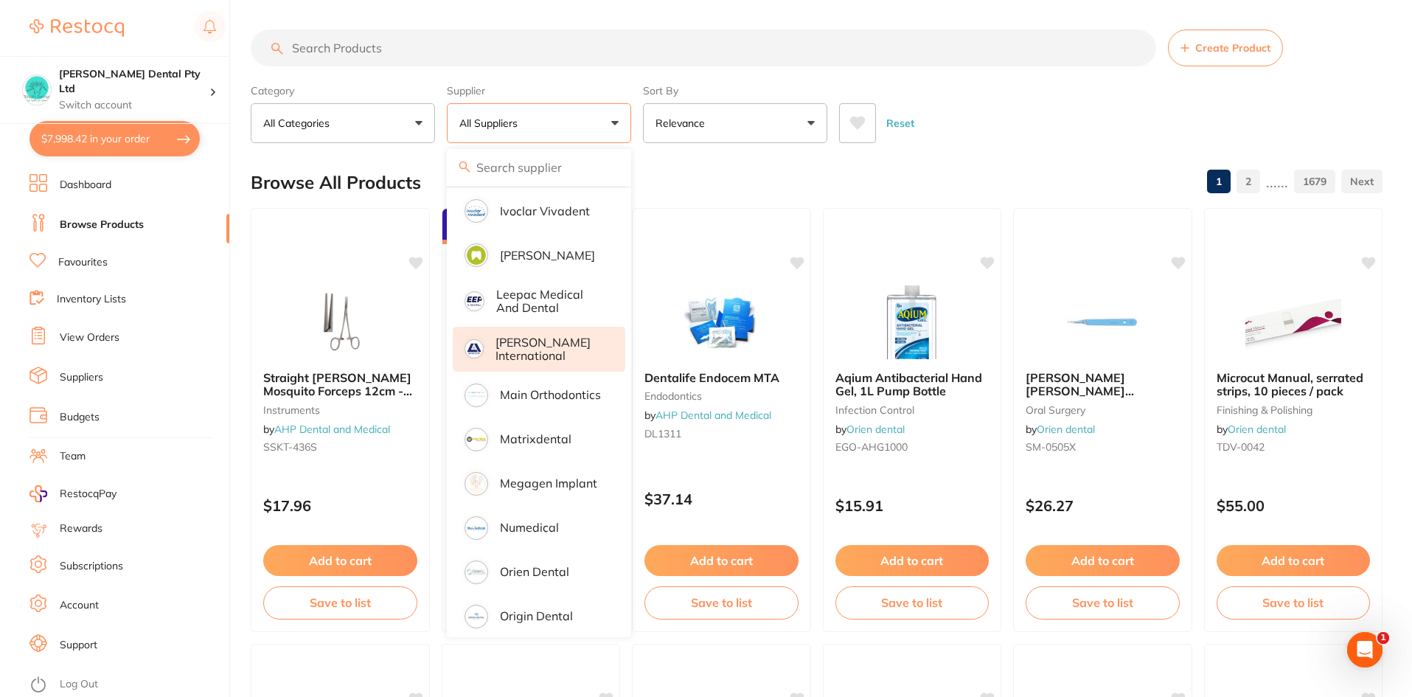
scroll to position [958, 0]
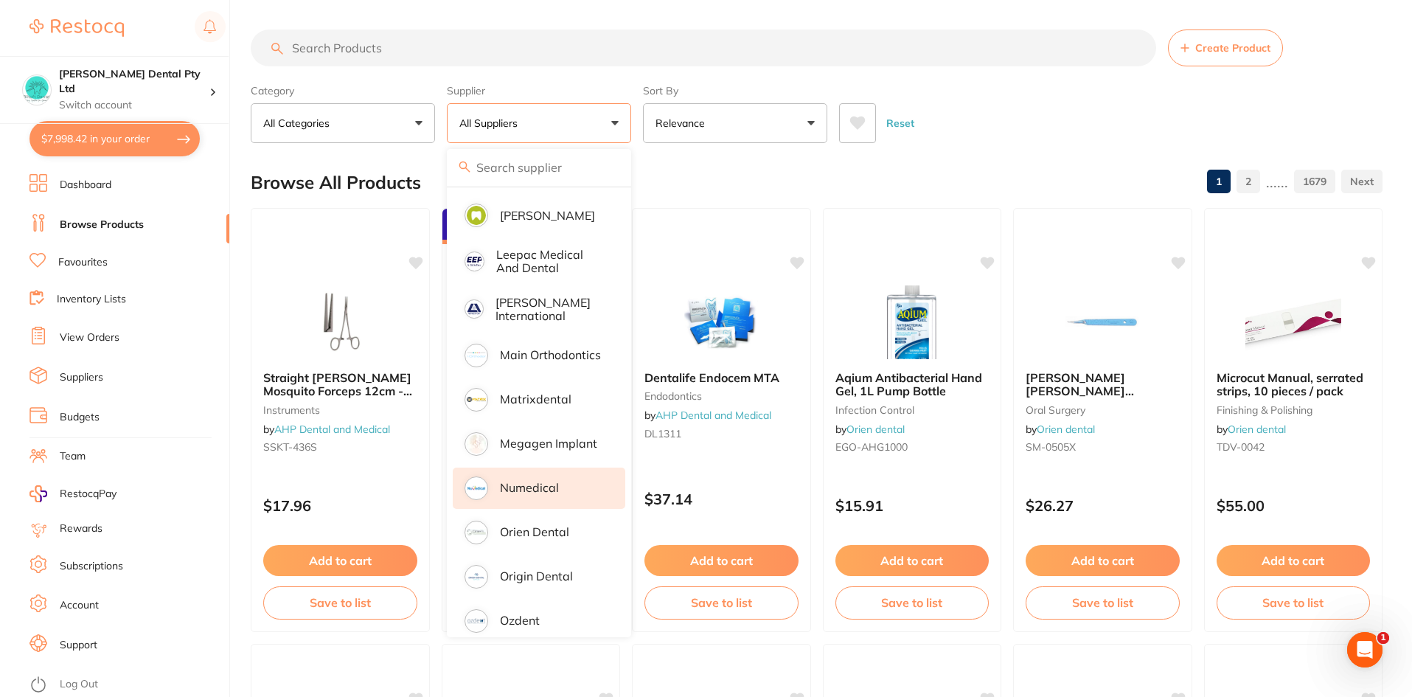
click at [535, 481] on p "Numedical" at bounding box center [529, 487] width 59 height 13
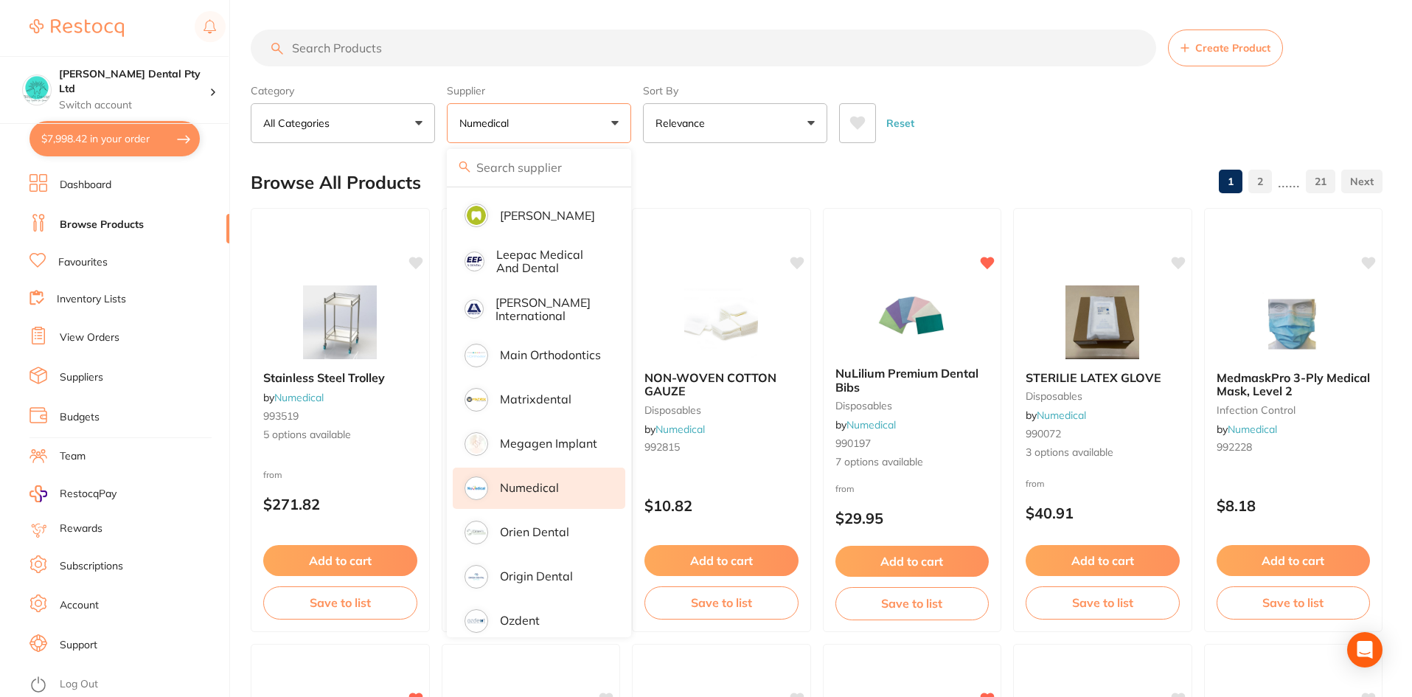
click at [989, 116] on div "Reset" at bounding box center [1105, 117] width 532 height 52
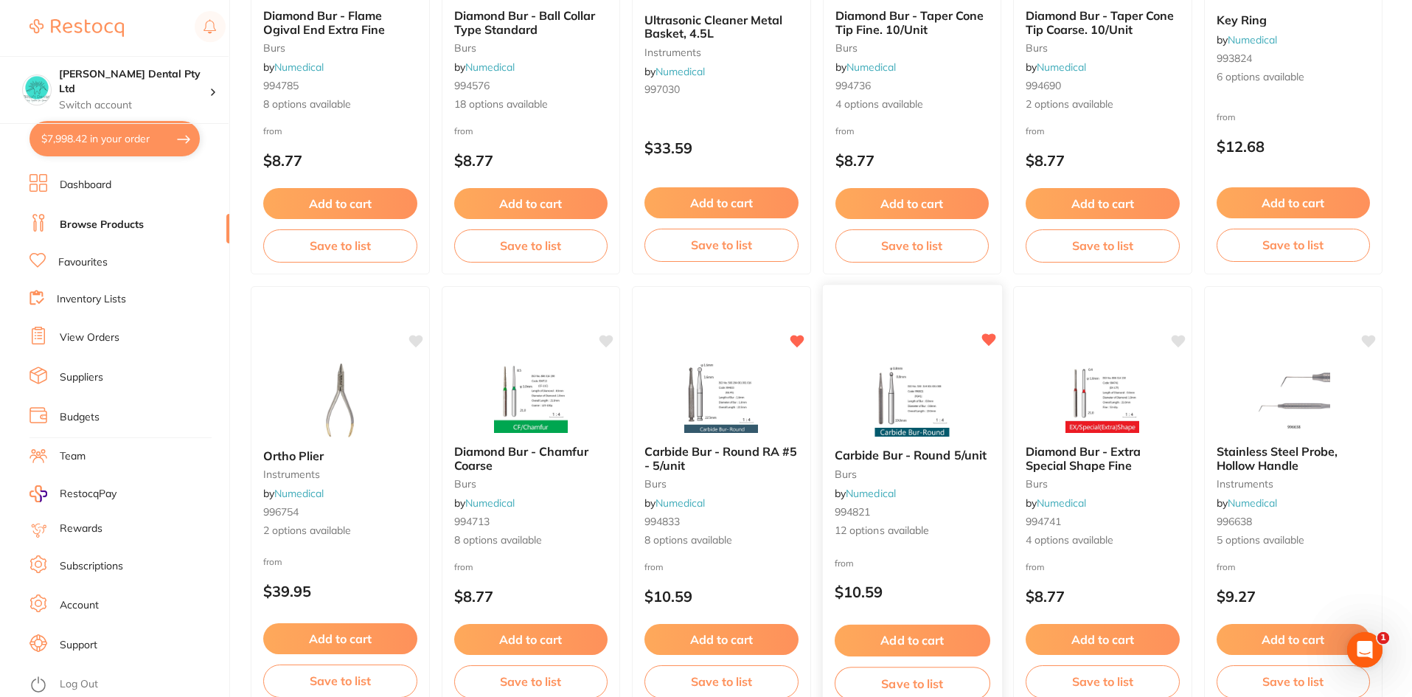
scroll to position [3498, 0]
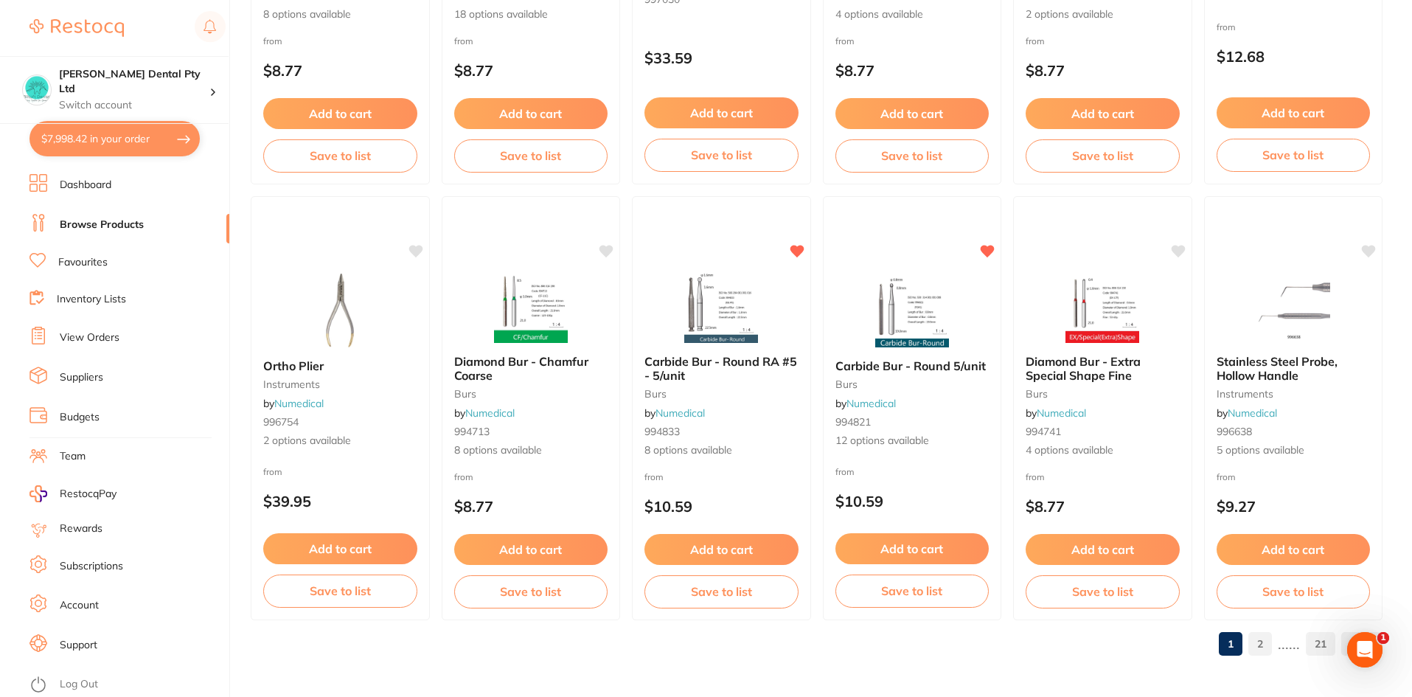
drag, startPoint x: 1267, startPoint y: 652, endPoint x: 1257, endPoint y: 650, distance: 9.7
click at [1266, 652] on link "2" at bounding box center [1260, 643] width 24 height 29
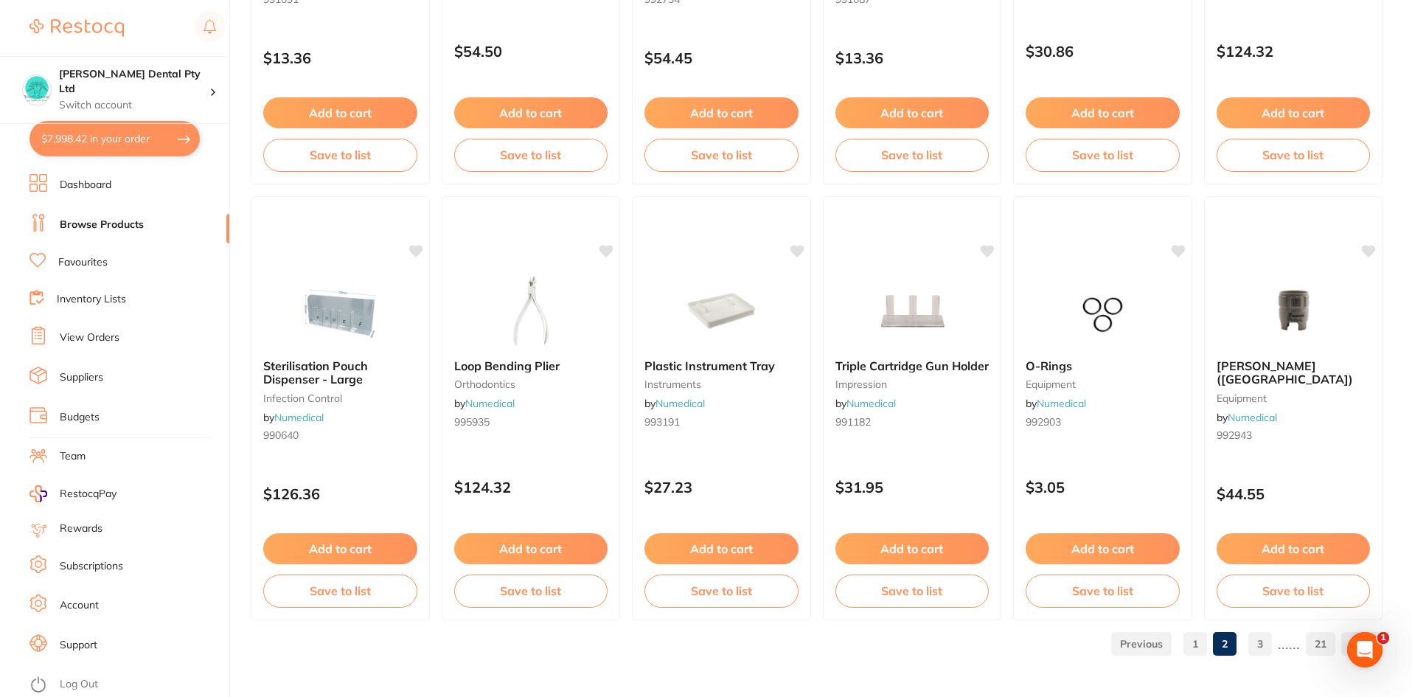
click at [1260, 639] on link "3" at bounding box center [1260, 643] width 24 height 29
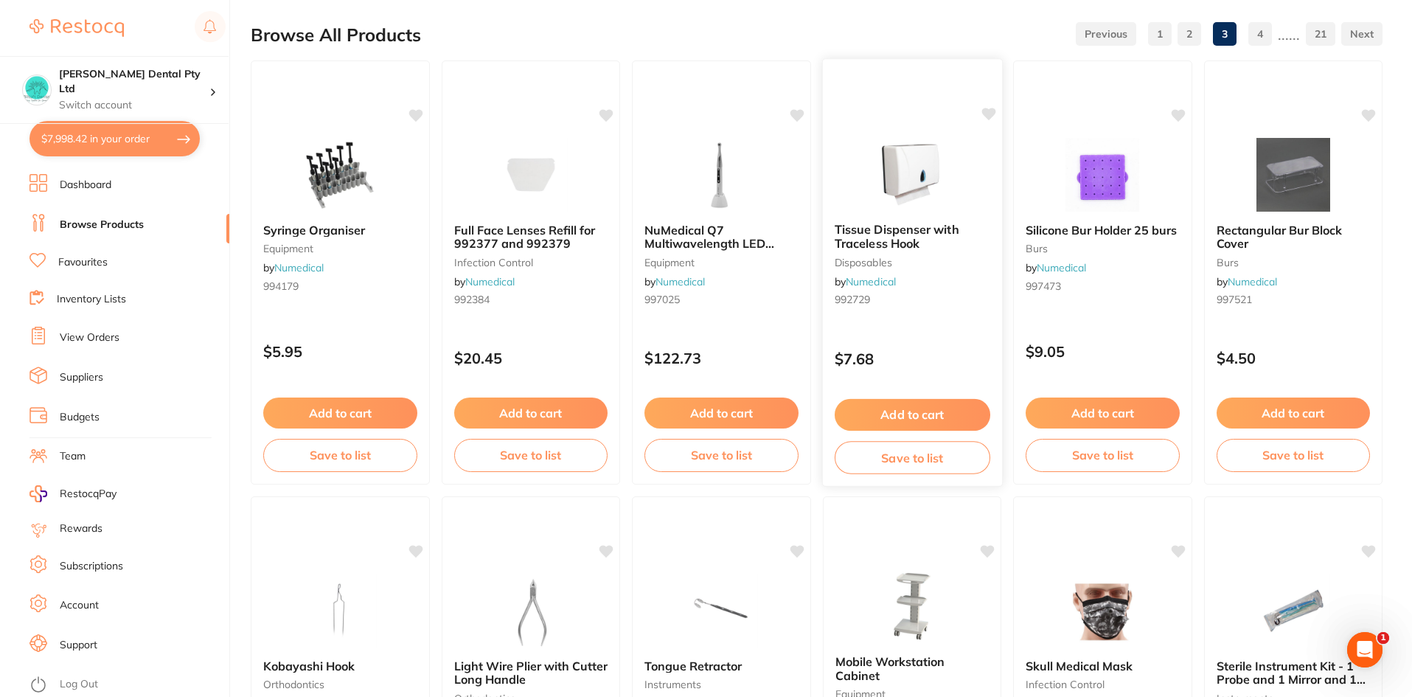
scroll to position [0, 0]
